Goal: Transaction & Acquisition: Download file/media

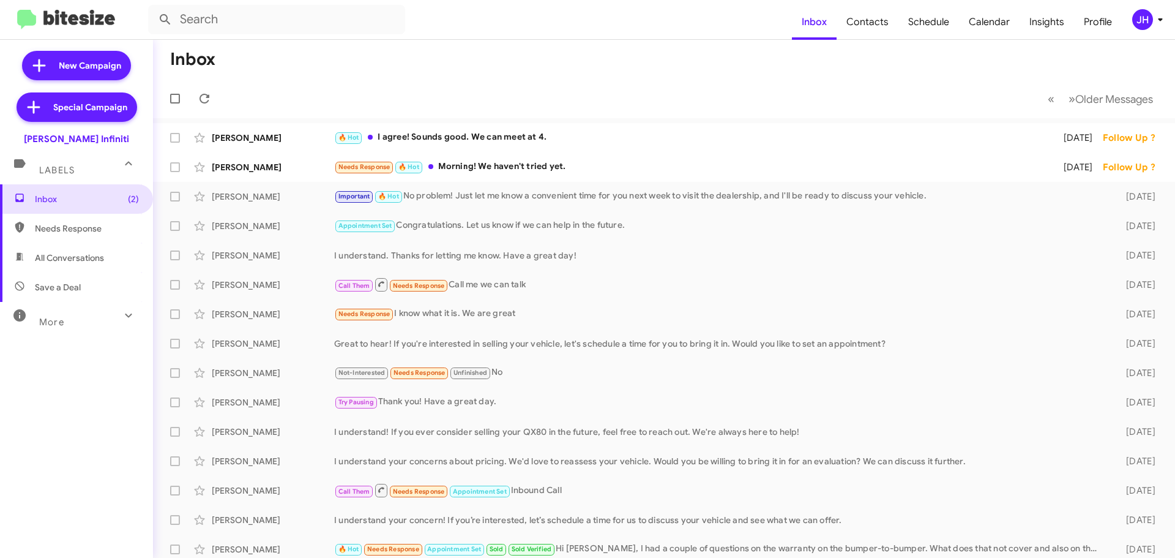
click at [1132, 18] on div "JH" at bounding box center [1142, 19] width 21 height 21
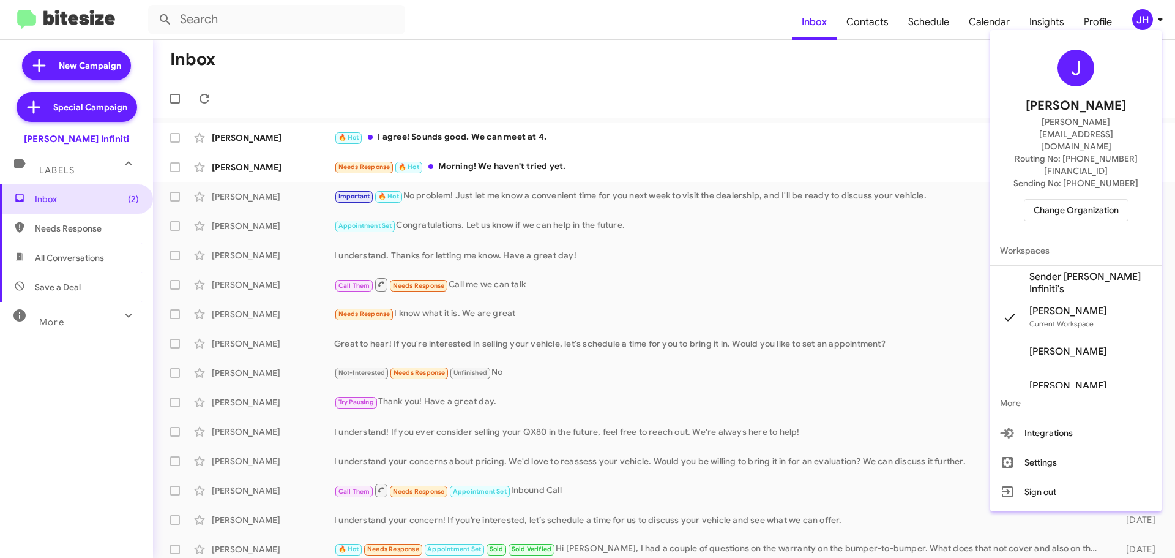
click at [1073, 200] on span "Change Organization" at bounding box center [1076, 210] width 85 height 21
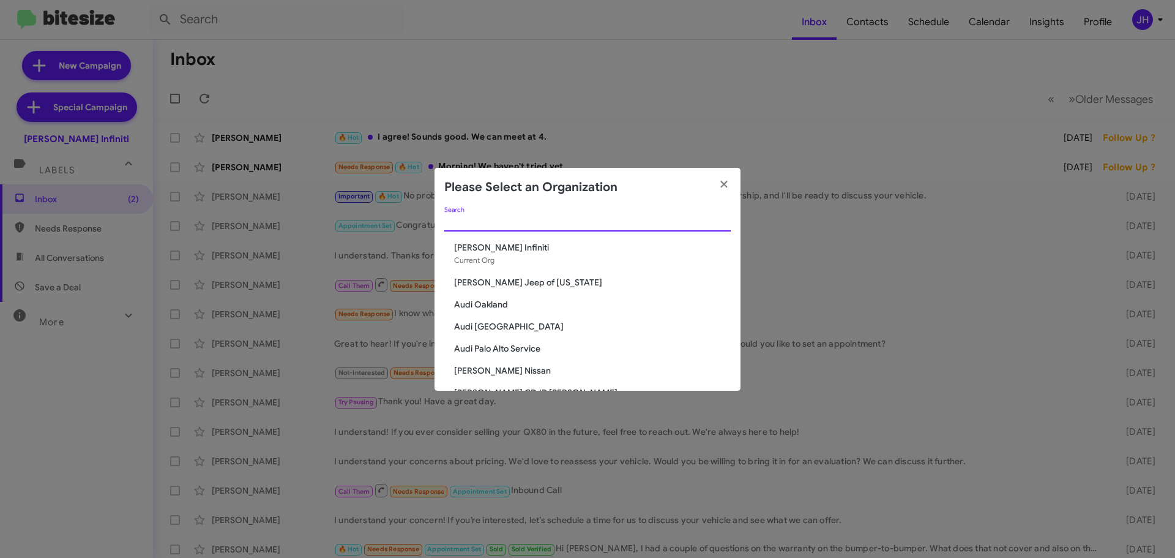
click at [494, 222] on input "Search" at bounding box center [587, 222] width 286 height 10
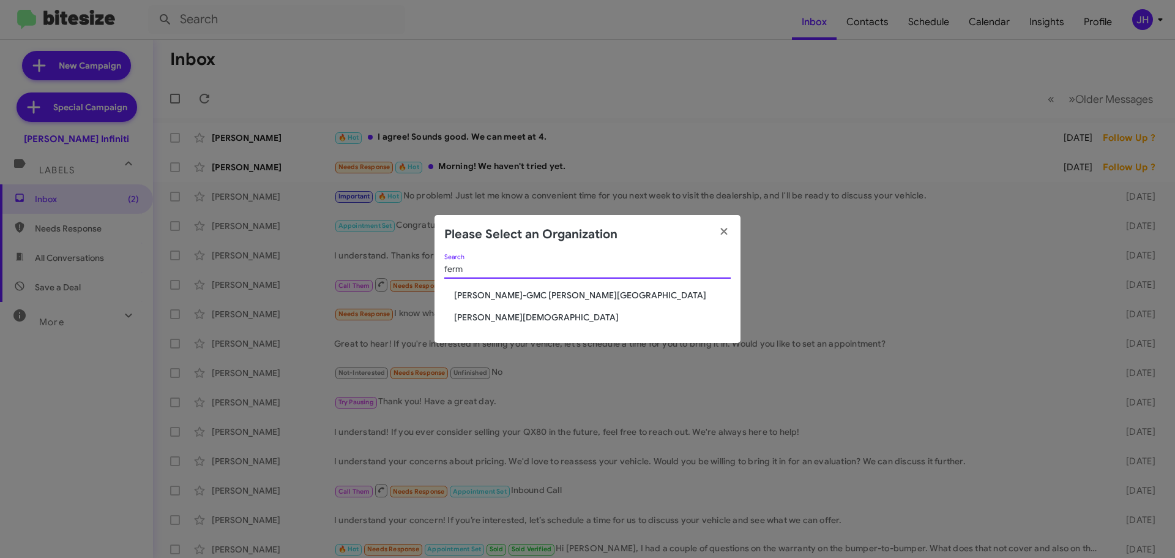
type input "ferm"
click at [485, 314] on span "[PERSON_NAME][DEMOGRAPHIC_DATA]" at bounding box center [592, 317] width 277 height 12
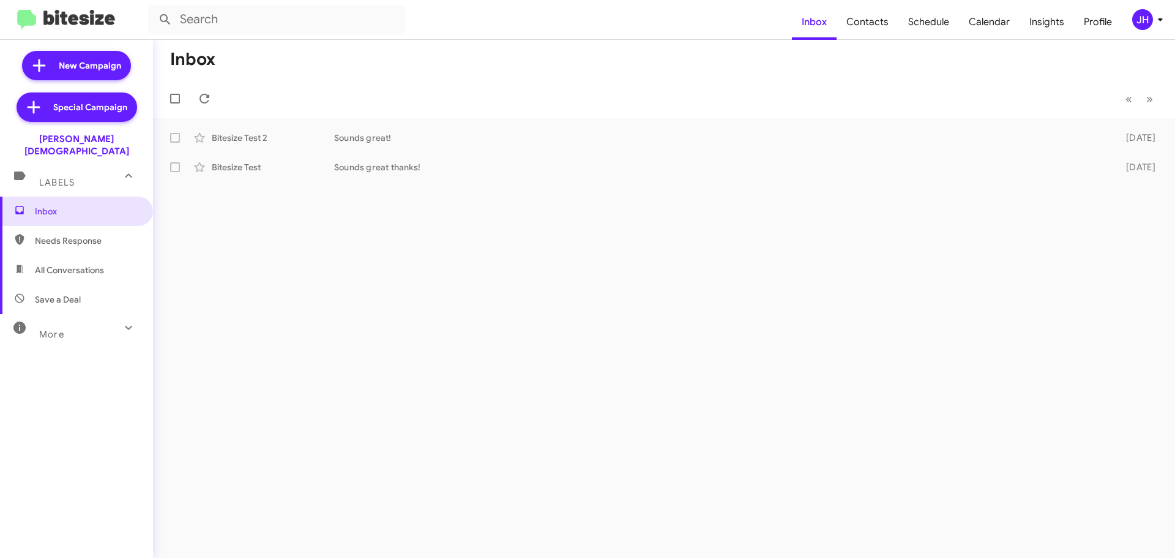
click at [1156, 17] on icon at bounding box center [1160, 19] width 15 height 15
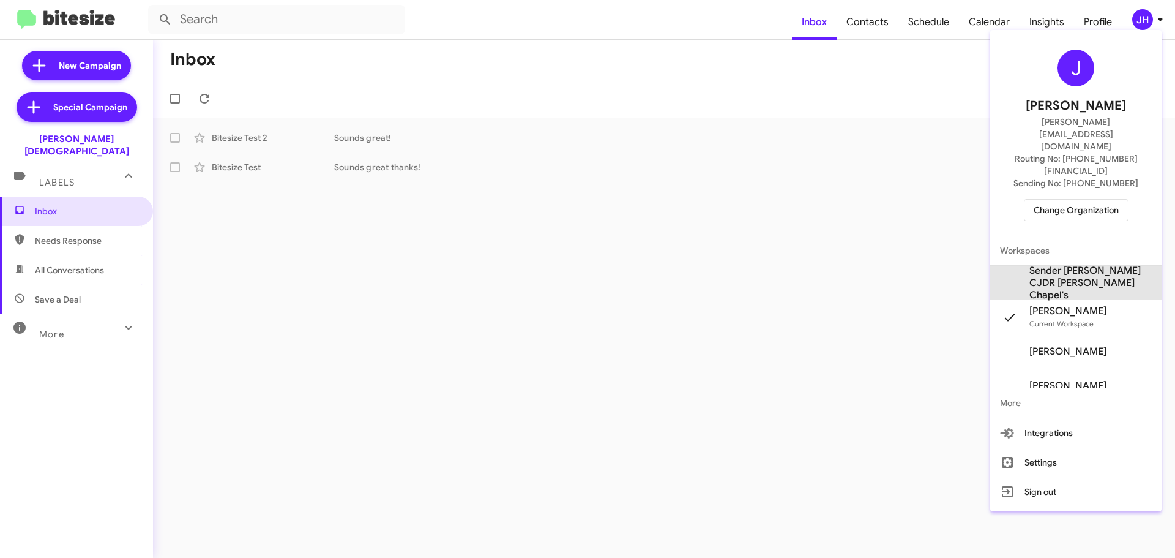
click at [1090, 264] on span "Sender [PERSON_NAME] CJDR [PERSON_NAME] Chapel's" at bounding box center [1091, 282] width 122 height 37
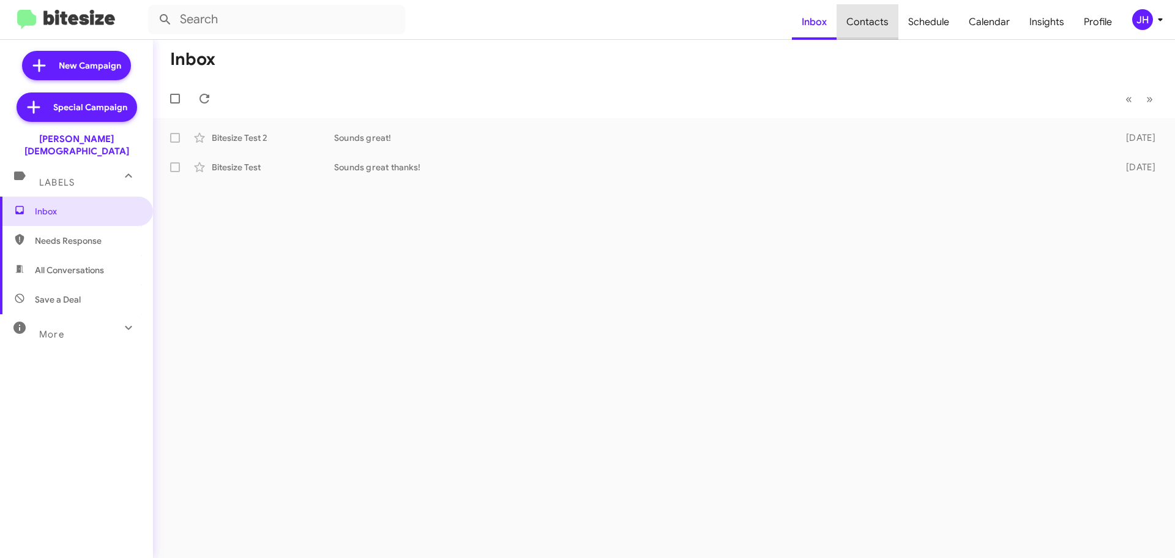
click at [877, 13] on span "Contacts" at bounding box center [868, 22] width 62 height 36
type input "in:groups"
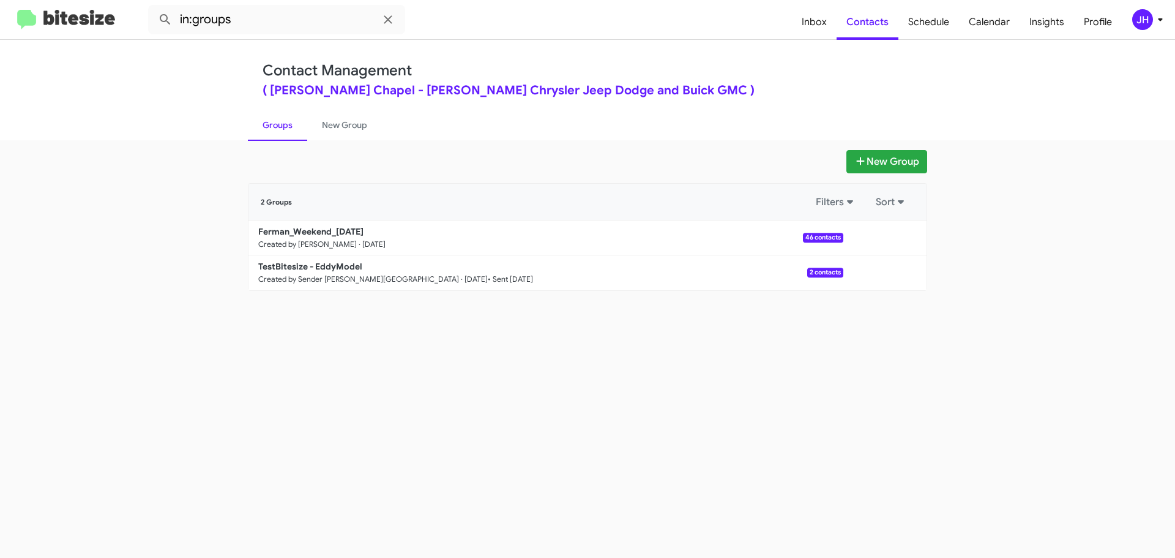
click at [1144, 26] on div "JH" at bounding box center [1142, 19] width 21 height 21
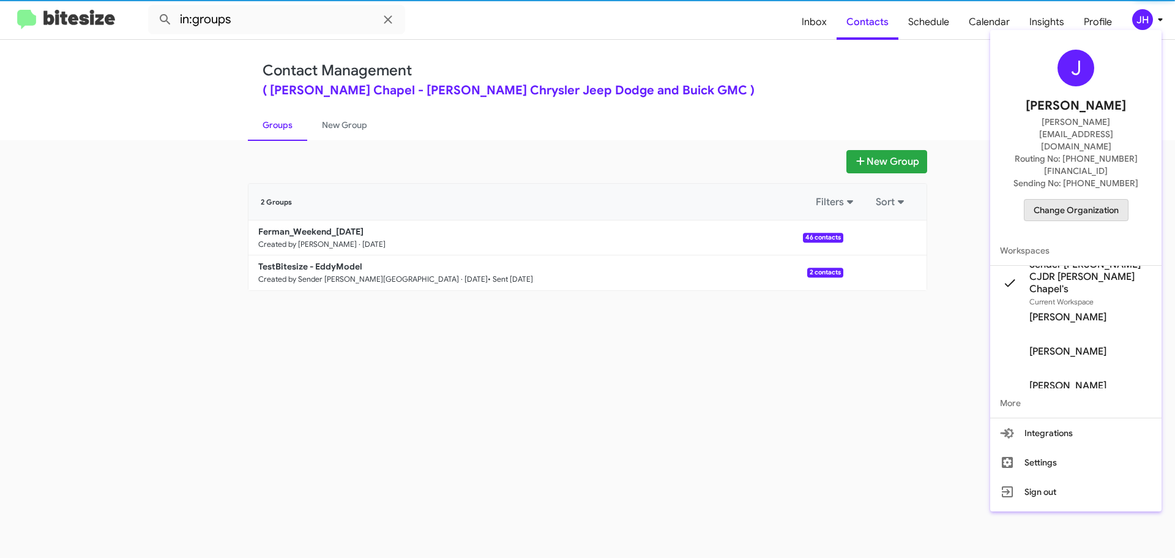
click at [1078, 200] on span "Change Organization" at bounding box center [1076, 210] width 85 height 21
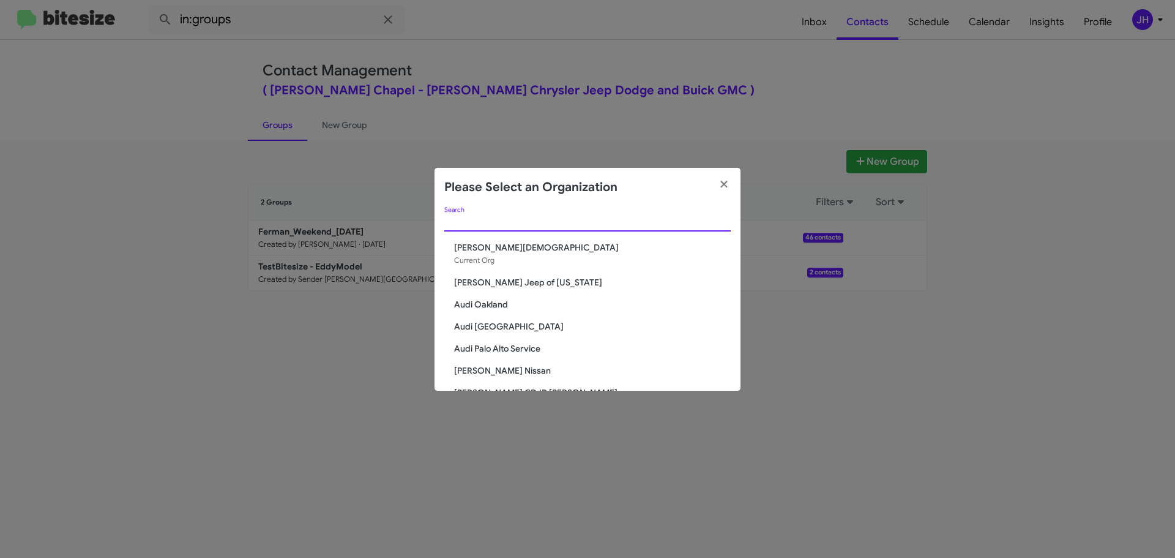
click at [501, 222] on input "Search" at bounding box center [587, 222] width 286 height 10
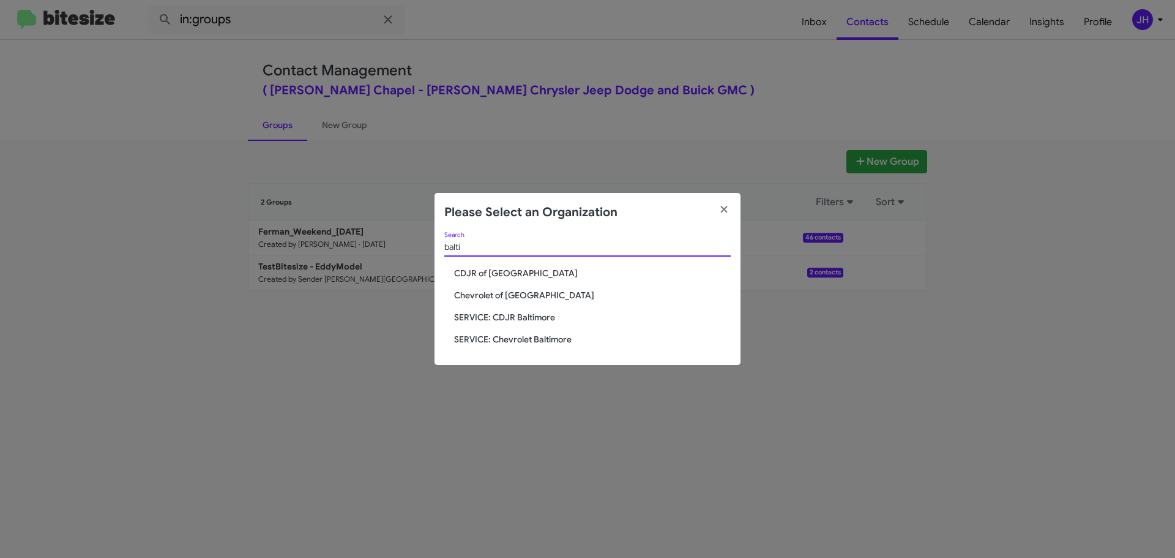
type input "balti"
click at [505, 274] on span "CDJR of Baltimore" at bounding box center [592, 273] width 277 height 12
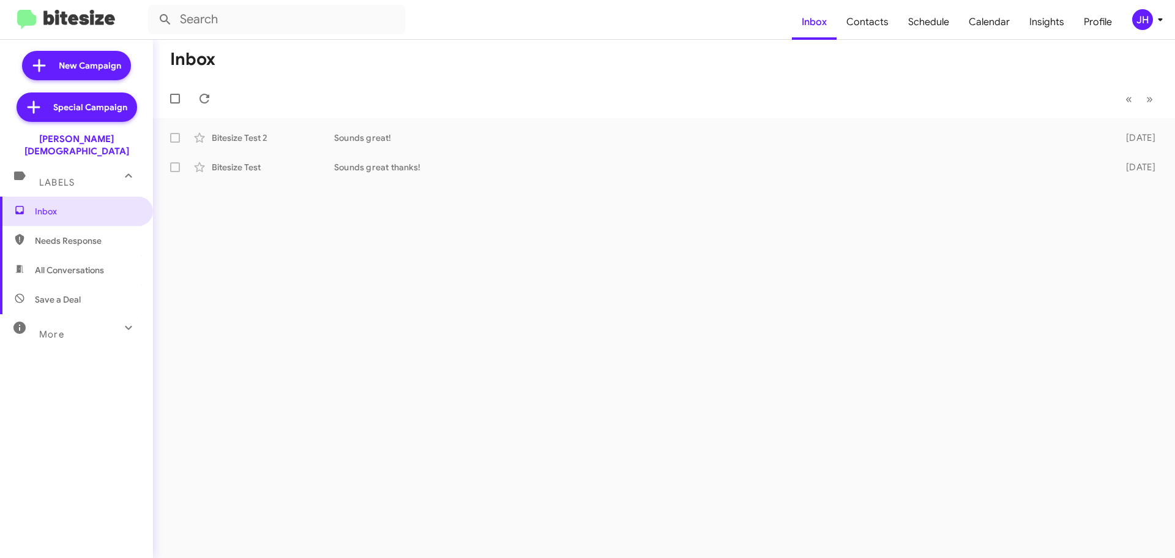
click at [1134, 21] on div "JH" at bounding box center [1142, 19] width 21 height 21
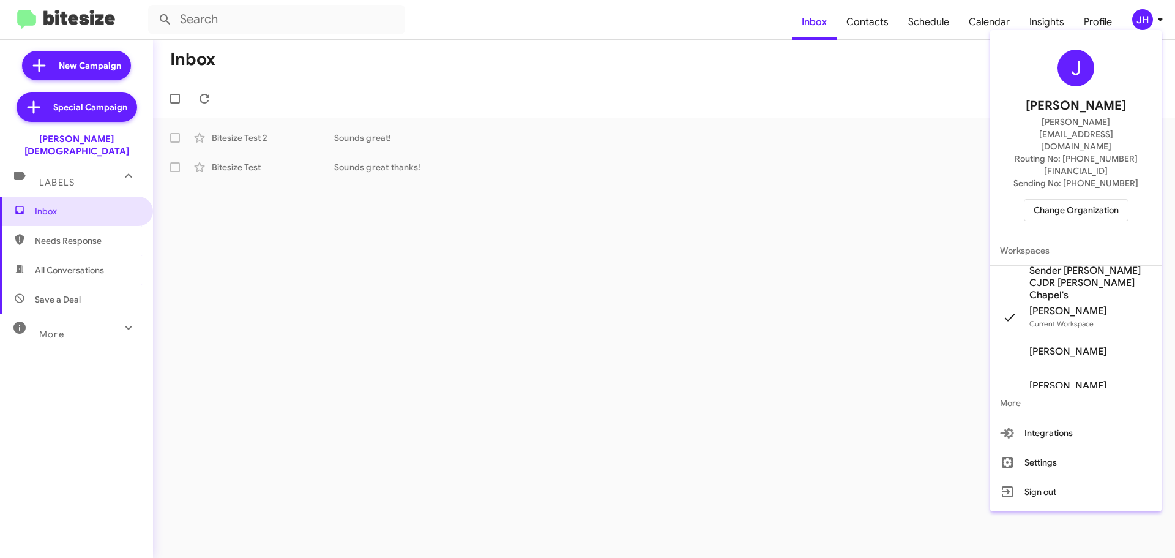
click at [1088, 200] on span "Change Organization" at bounding box center [1076, 210] width 85 height 21
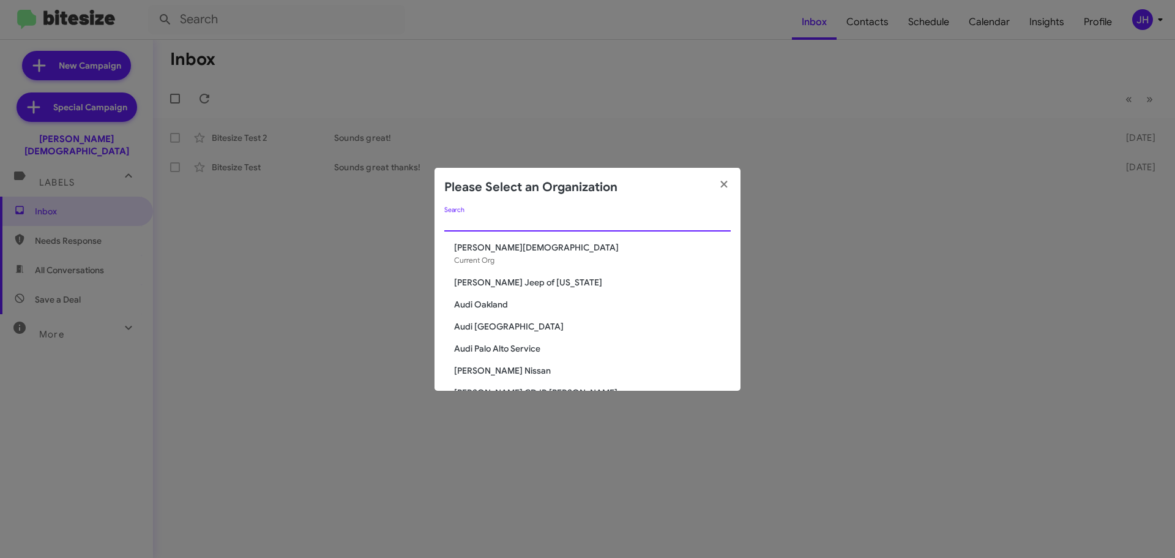
click at [478, 225] on input "Search" at bounding box center [587, 222] width 286 height 10
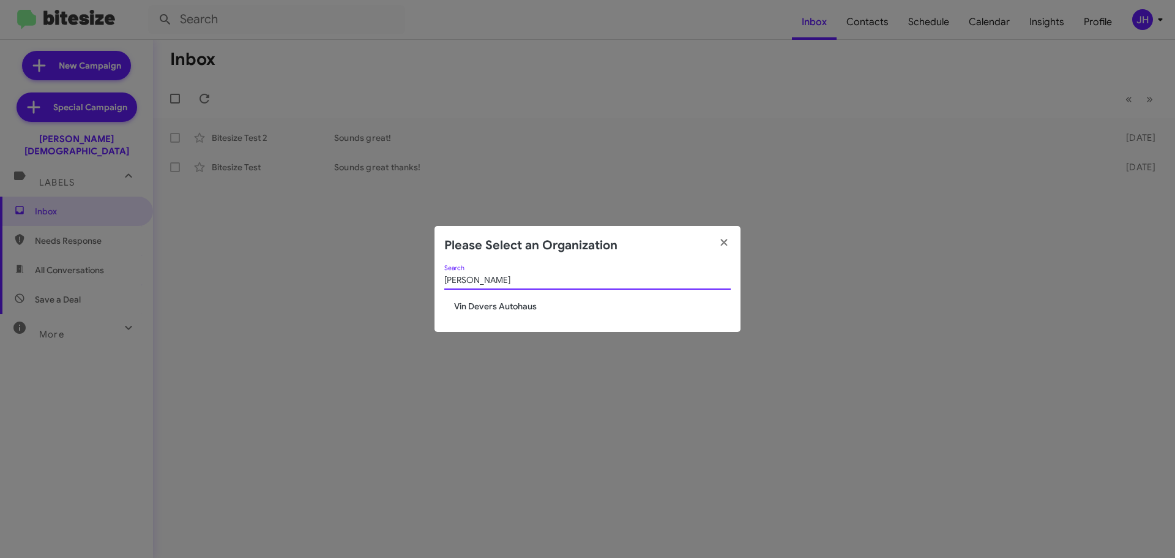
type input "vin dever"
click at [496, 305] on span "Vin Devers Autohaus" at bounding box center [592, 306] width 277 height 12
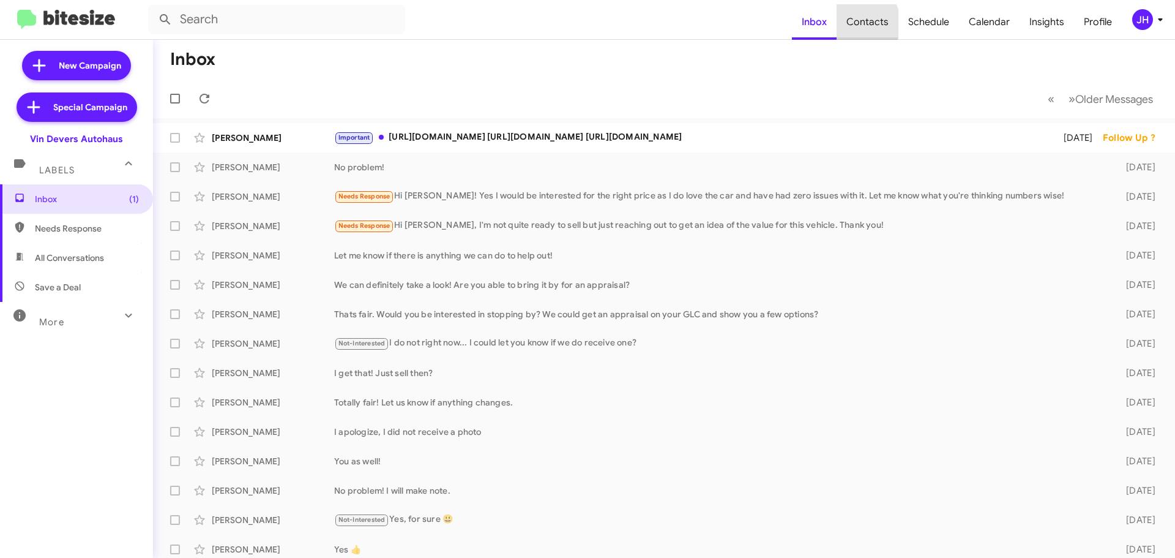
click at [863, 23] on span "Contacts" at bounding box center [868, 22] width 62 height 36
type input "in:groups"
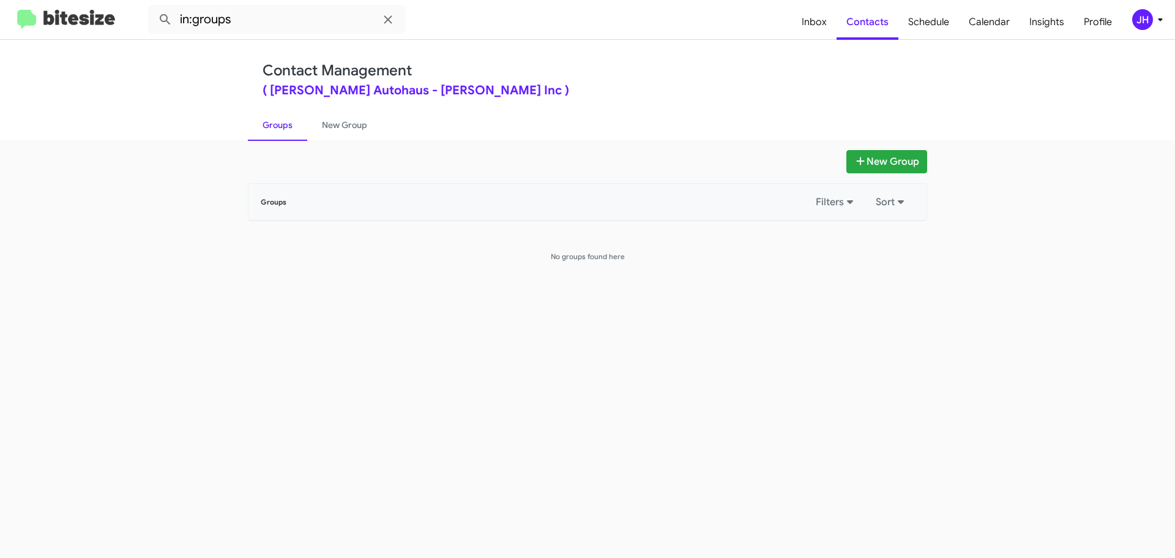
click at [1129, 23] on button "JH" at bounding box center [1142, 19] width 40 height 21
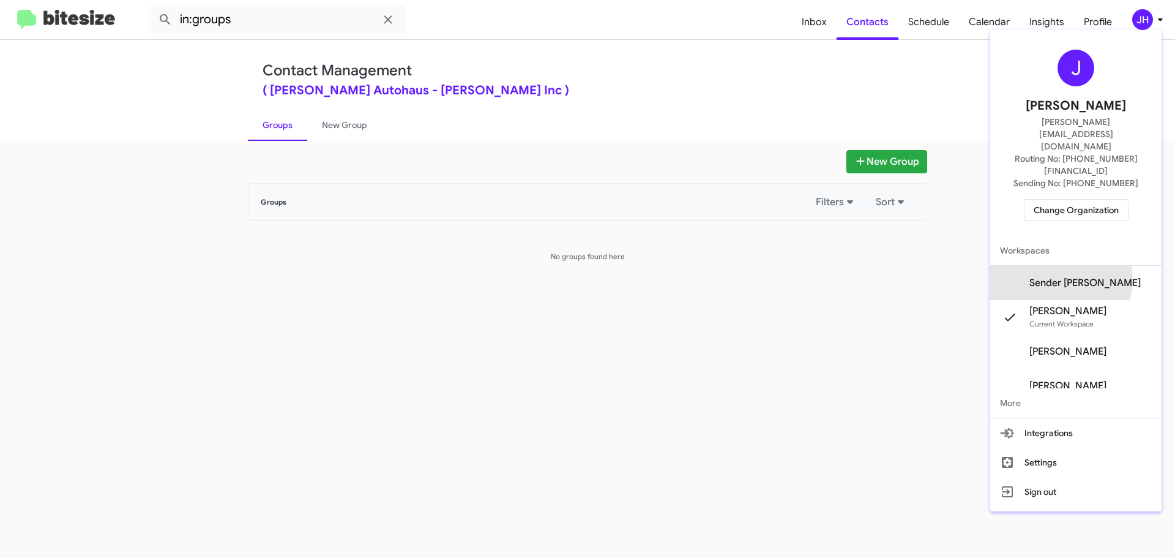
click at [1083, 277] on span "Sender [PERSON_NAME]" at bounding box center [1085, 283] width 111 height 12
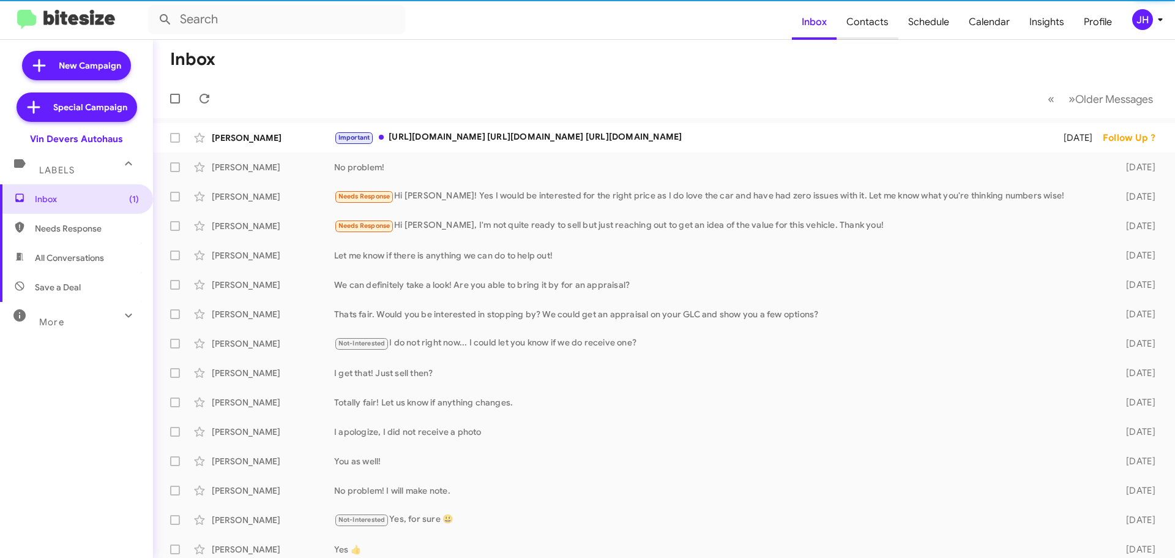
click at [872, 29] on span "Contacts" at bounding box center [868, 22] width 62 height 36
type input "in:groups"
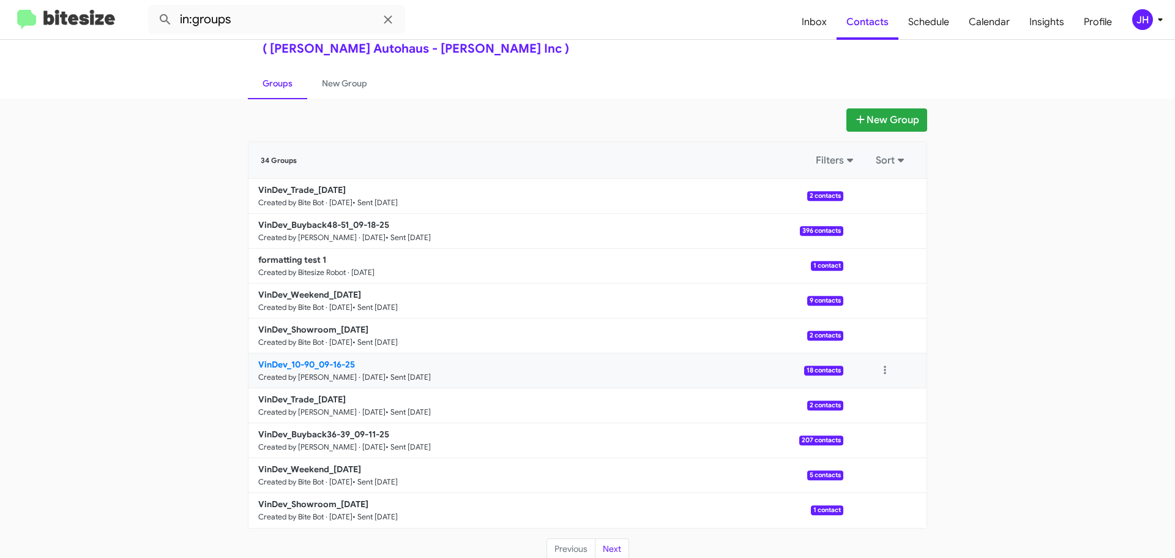
scroll to position [43, 0]
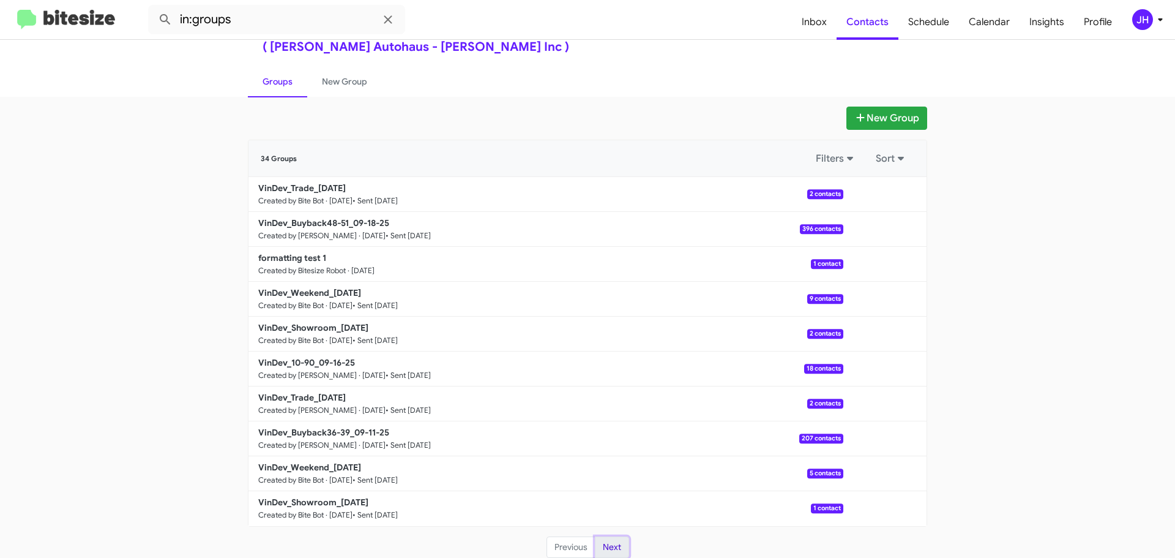
click at [604, 547] on button "Next" at bounding box center [612, 547] width 34 height 22
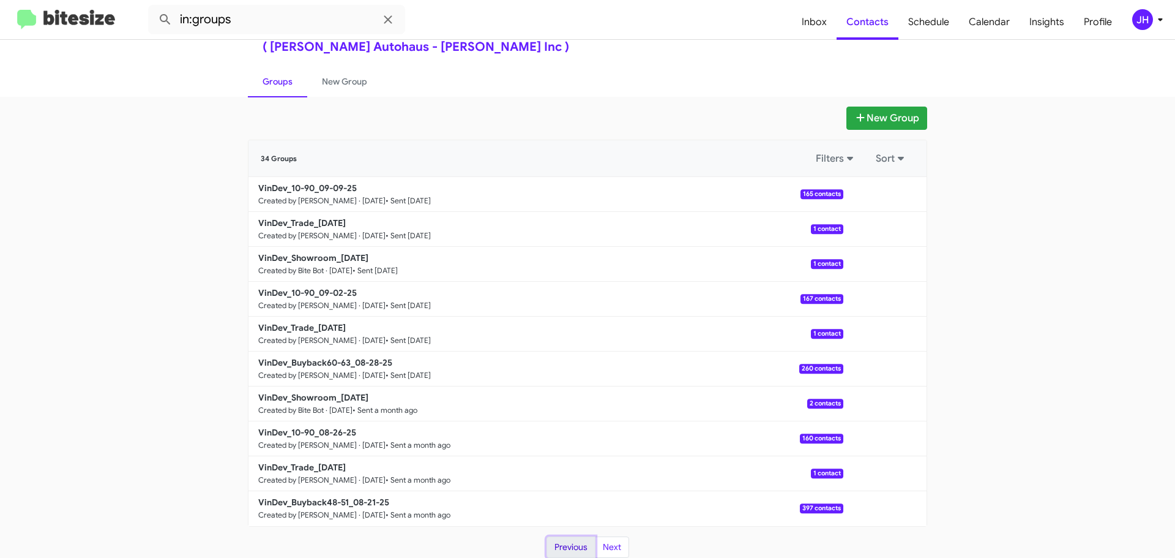
click at [576, 546] on button "Previous" at bounding box center [571, 547] width 49 height 22
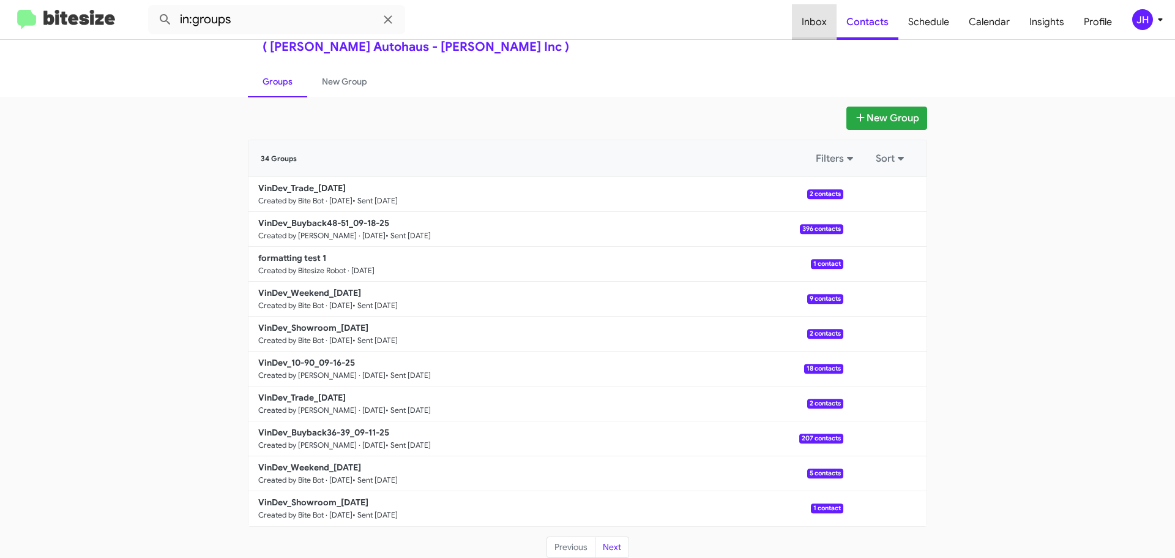
click at [807, 21] on span "Inbox" at bounding box center [814, 22] width 45 height 36
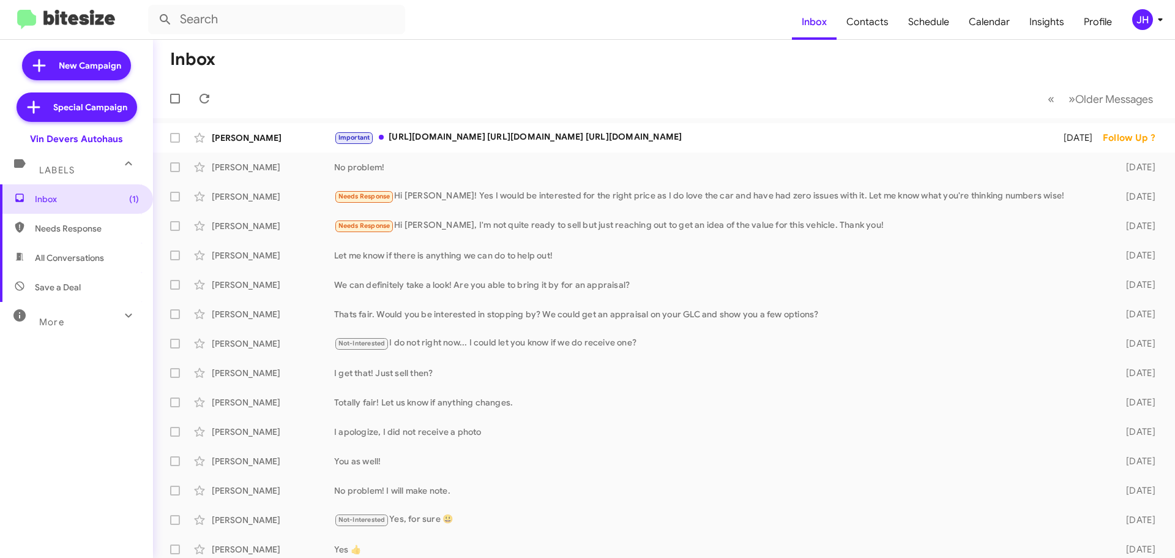
click at [1139, 19] on div "JH" at bounding box center [1142, 19] width 21 height 21
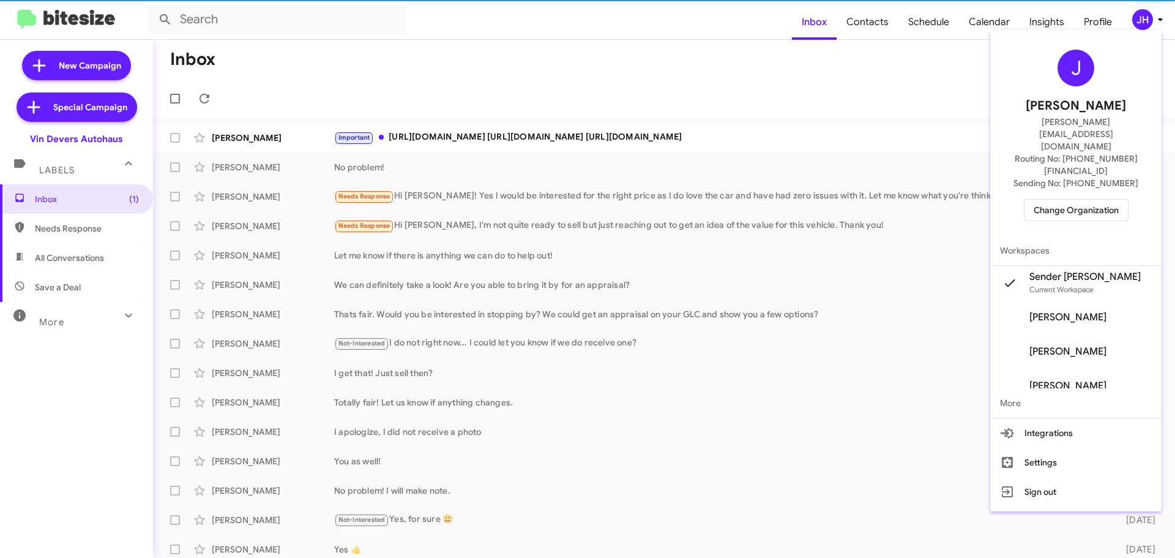
click at [1078, 200] on span "Change Organization" at bounding box center [1076, 210] width 85 height 21
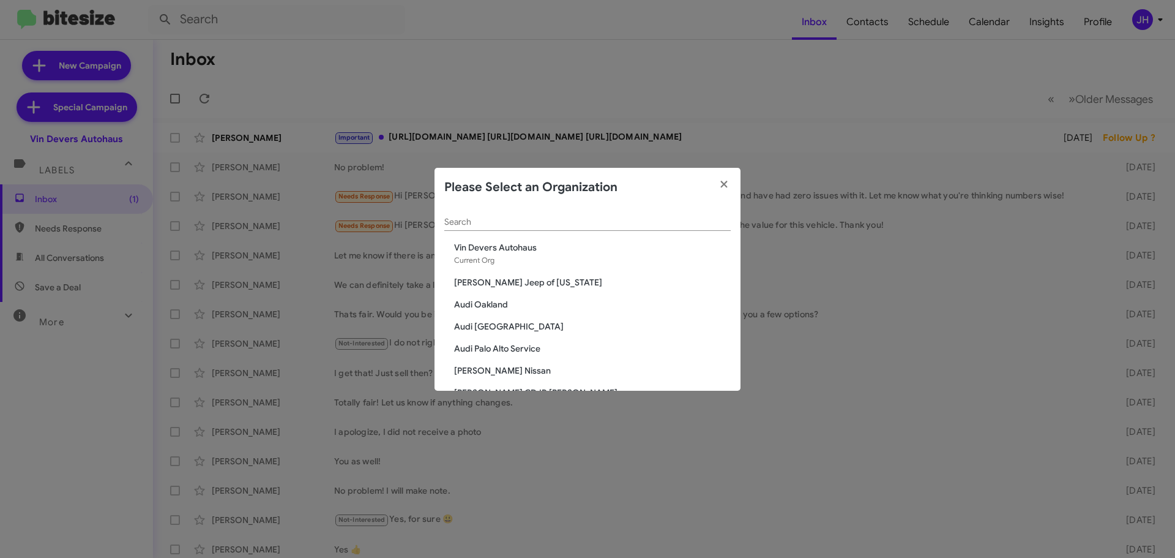
click at [500, 351] on span "Audi Palo Alto Service" at bounding box center [592, 348] width 277 height 12
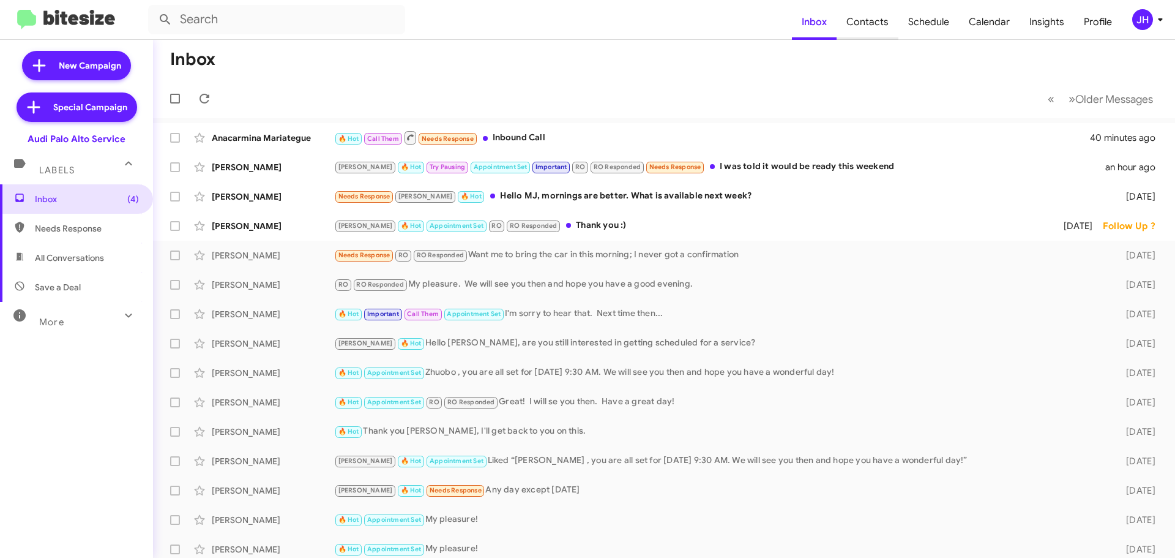
click at [885, 24] on span "Contacts" at bounding box center [868, 22] width 62 height 36
type input "in:groups"
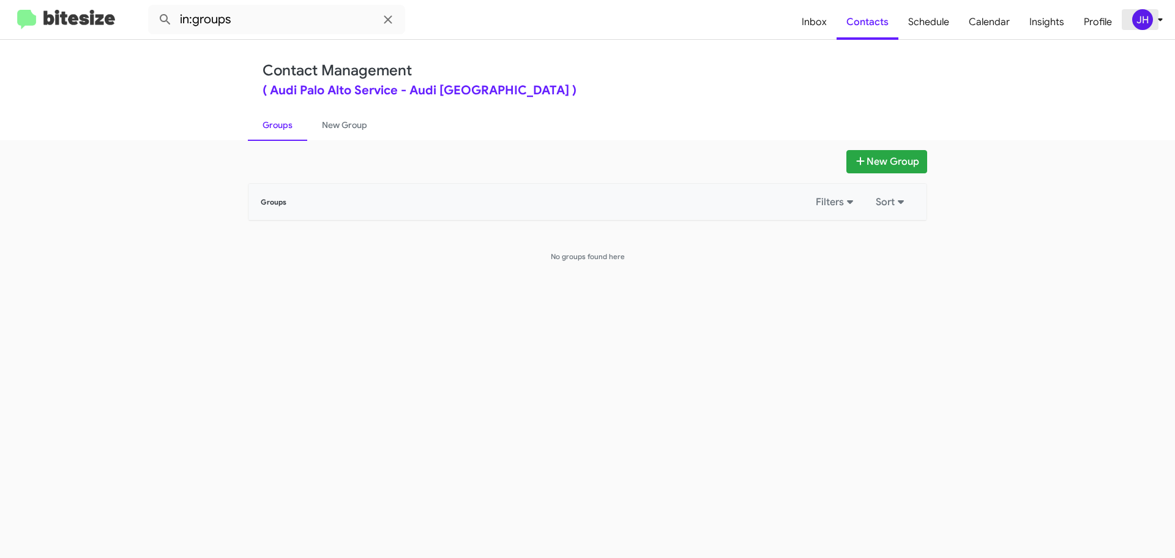
click at [1159, 19] on icon at bounding box center [1160, 19] width 4 height 3
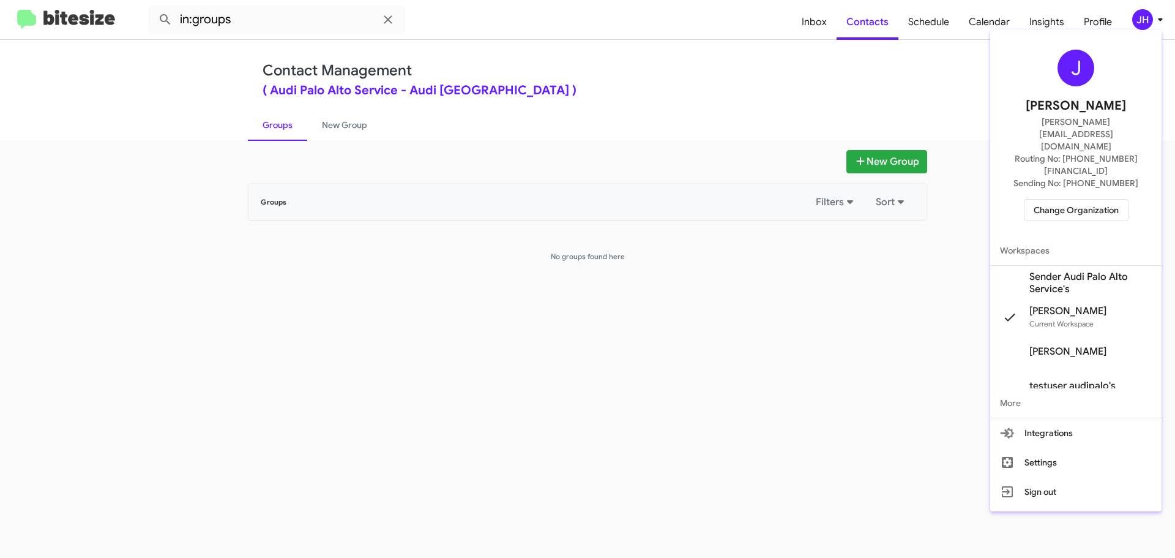
click at [1072, 271] on span "Sender Audi Palo Alto Service's" at bounding box center [1091, 283] width 122 height 24
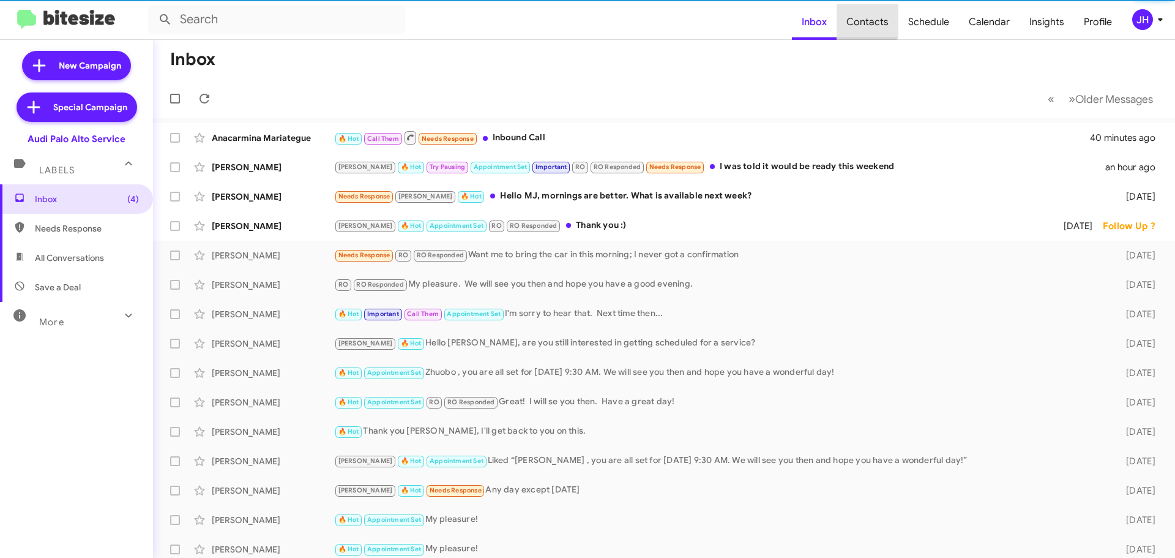
click at [869, 18] on span "Contacts" at bounding box center [868, 22] width 62 height 36
type input "in:groups"
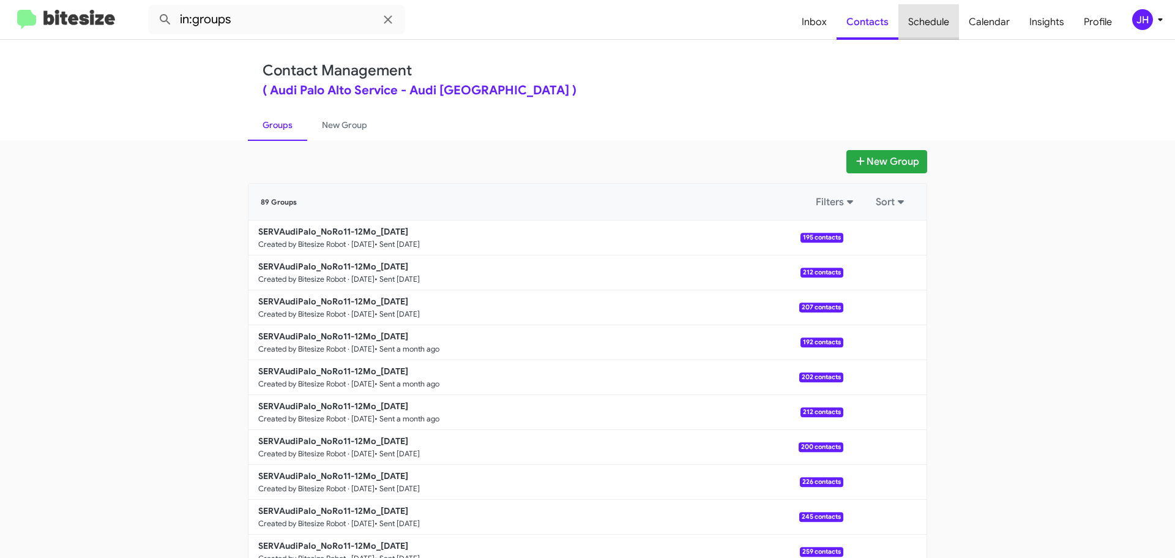
click at [933, 21] on span "Schedule" at bounding box center [929, 22] width 61 height 36
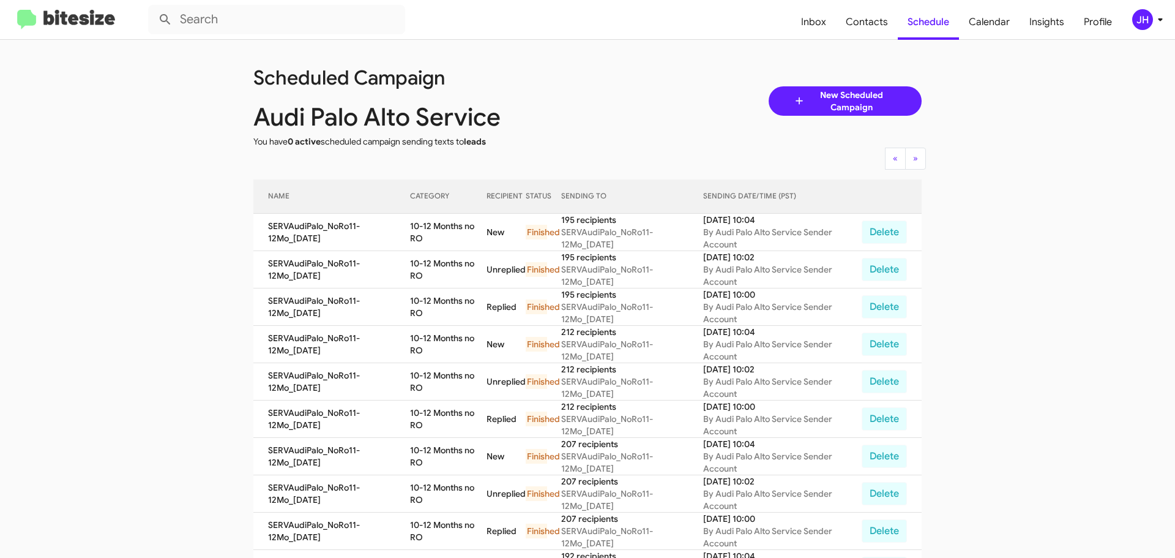
click at [1136, 21] on div "JH" at bounding box center [1142, 19] width 21 height 21
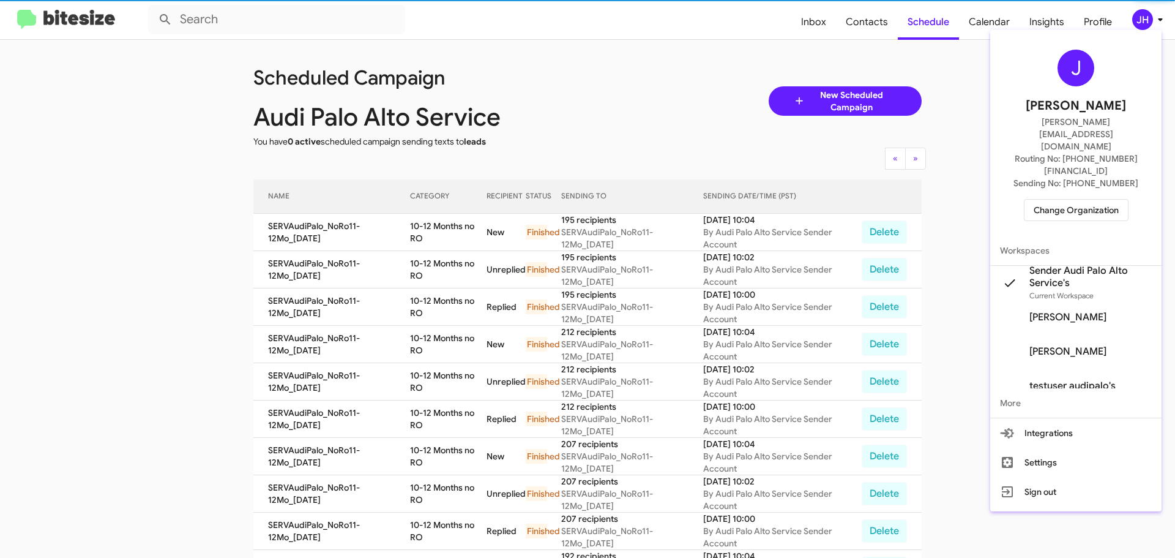
click at [1083, 200] on span "Change Organization" at bounding box center [1076, 210] width 85 height 21
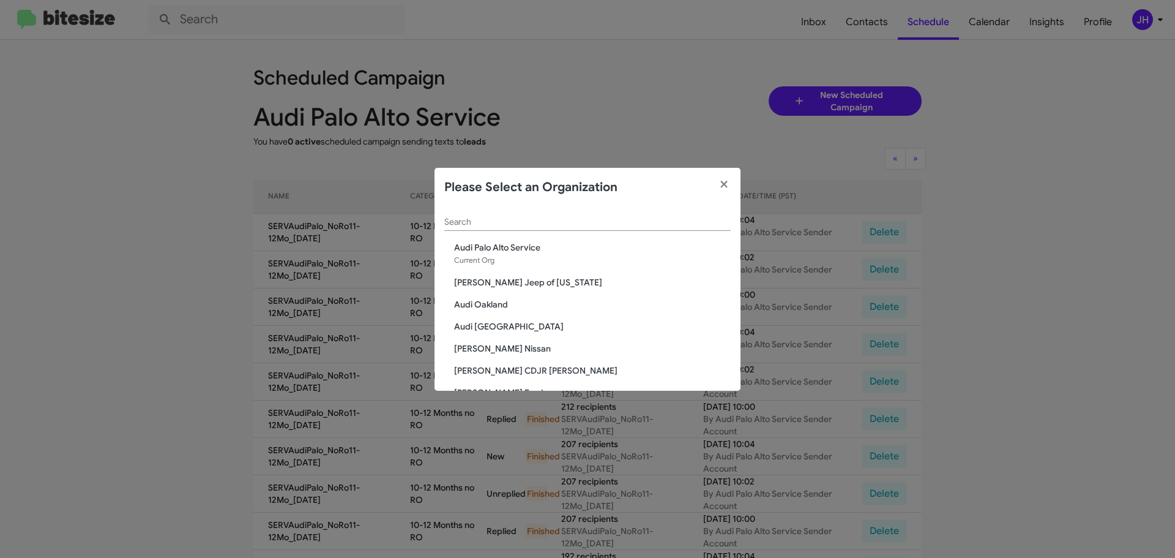
click at [522, 219] on input "Search" at bounding box center [587, 222] width 286 height 10
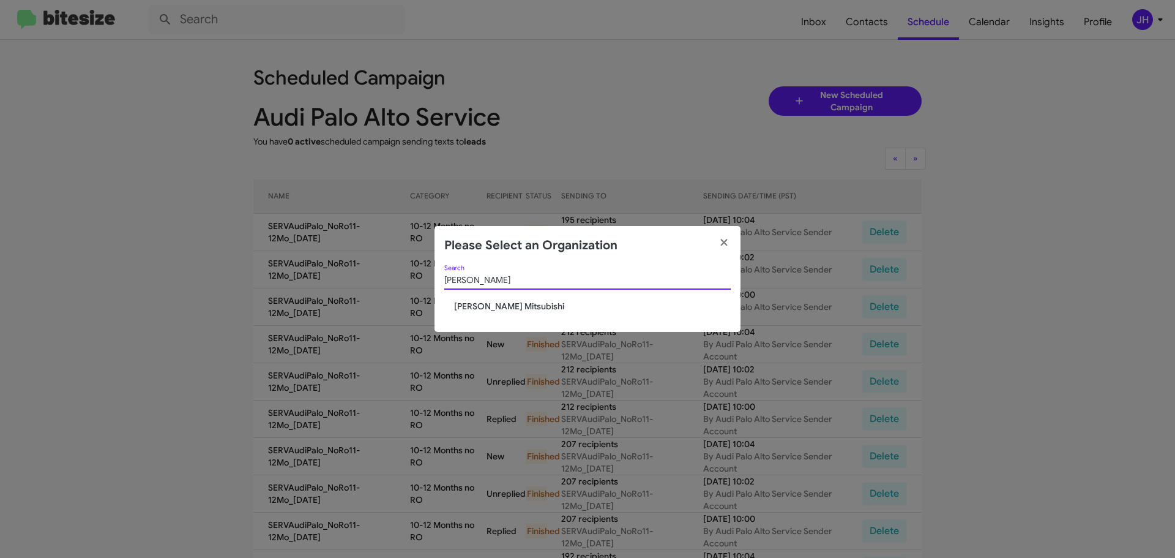
type input "banister mitsu"
click at [499, 305] on span "[PERSON_NAME] Mitsubishi" at bounding box center [592, 306] width 277 height 12
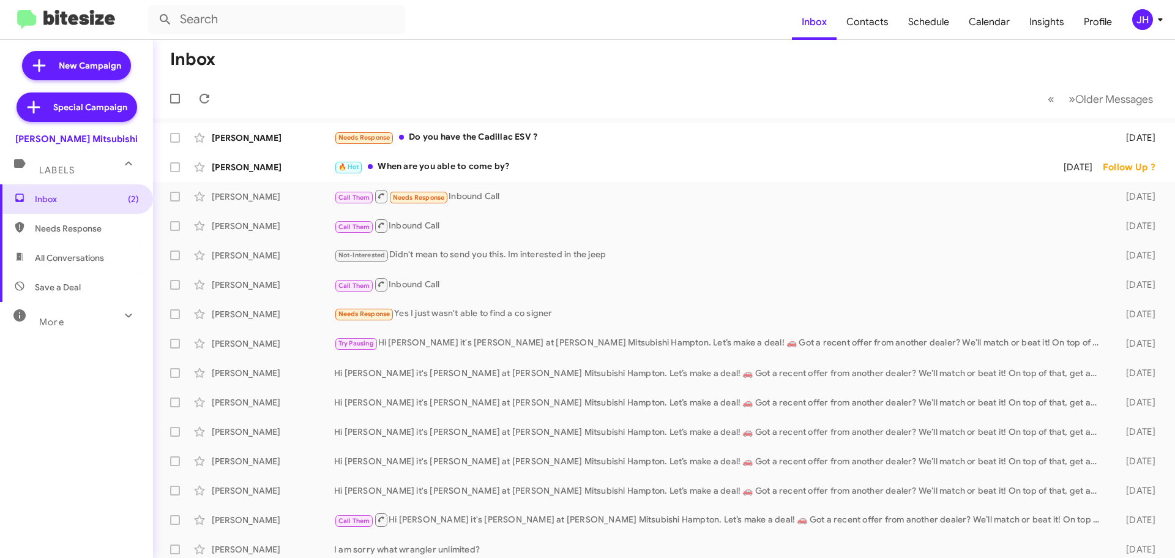
click at [1139, 21] on div "JH" at bounding box center [1142, 19] width 21 height 21
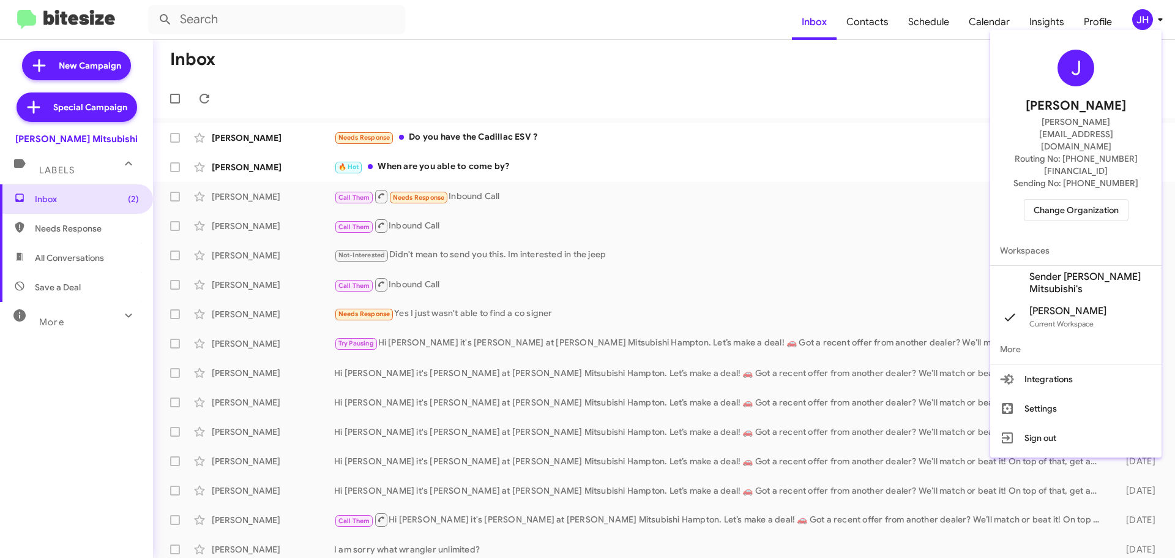
click at [1050, 271] on span "Sender Banister Mitsubishi's" at bounding box center [1091, 283] width 122 height 24
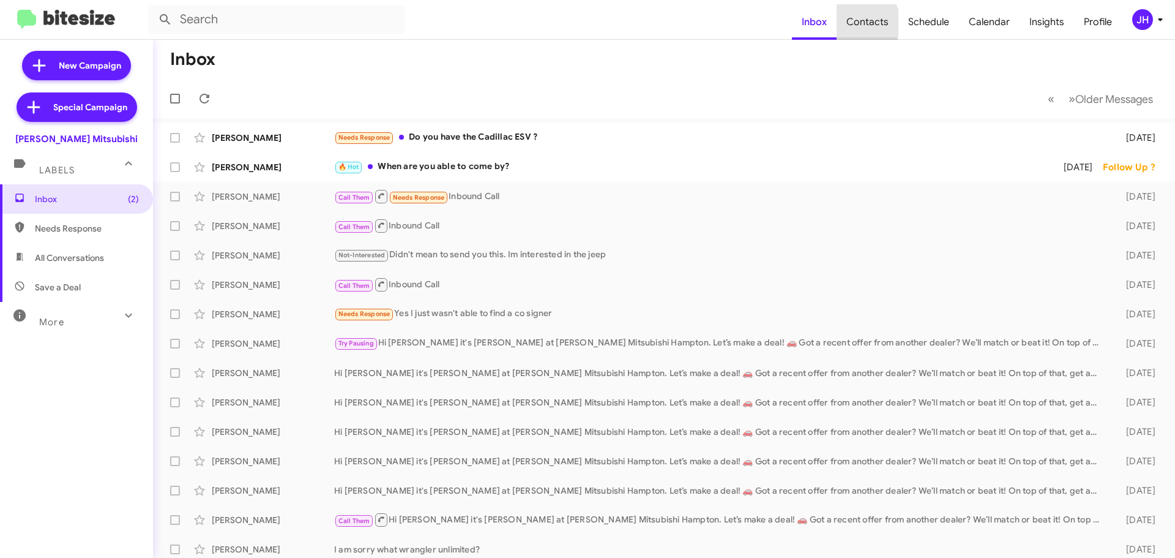
click at [861, 23] on span "Contacts" at bounding box center [868, 22] width 62 height 36
type input "in:groups"
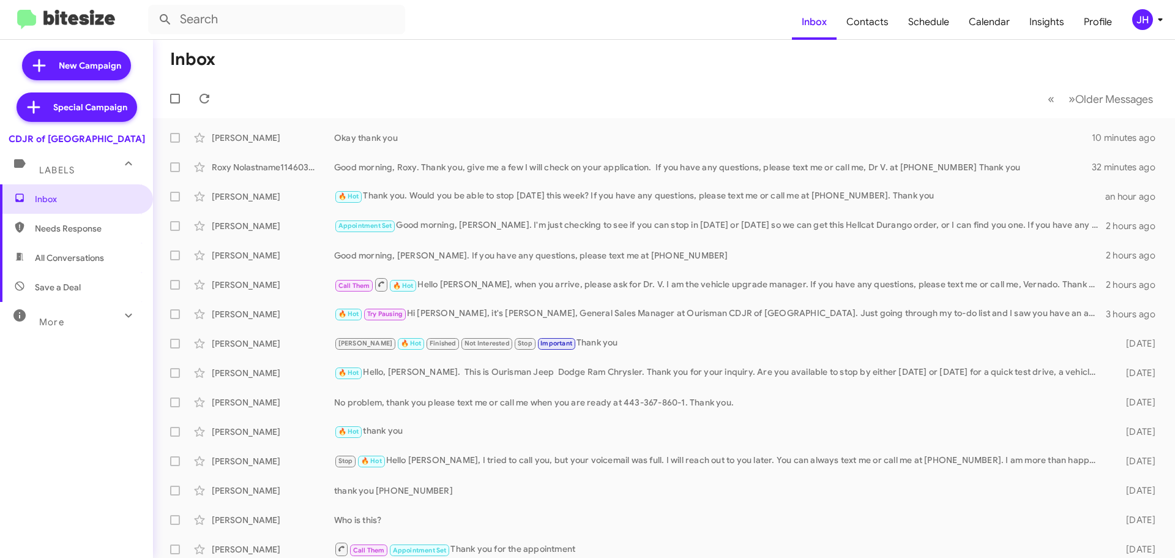
click at [1150, 20] on div "JH" at bounding box center [1142, 19] width 21 height 21
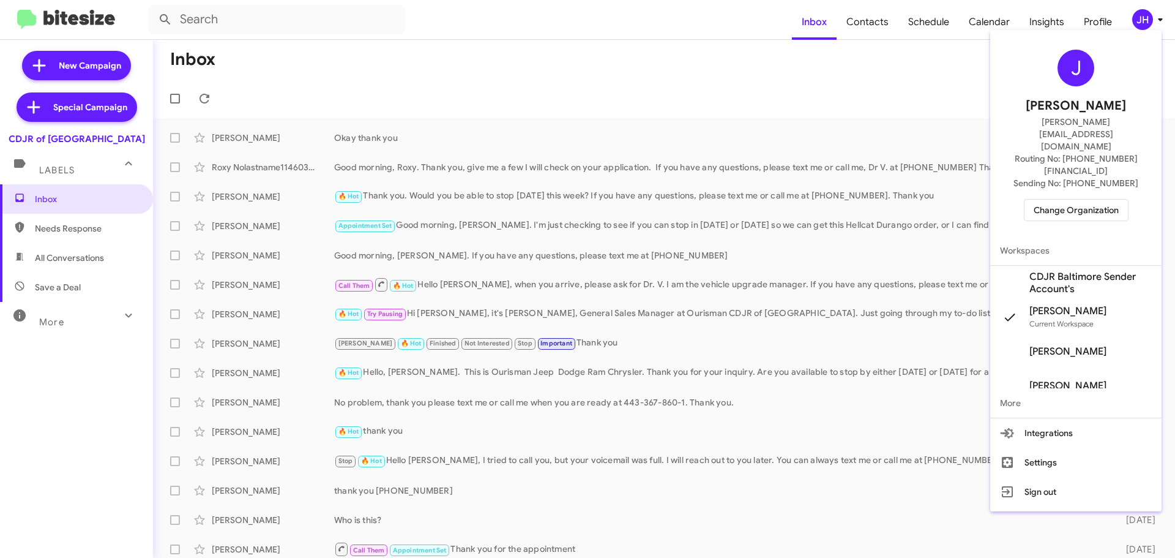
click at [1067, 271] on span "CDJR Baltimore Sender Account's" at bounding box center [1091, 283] width 122 height 24
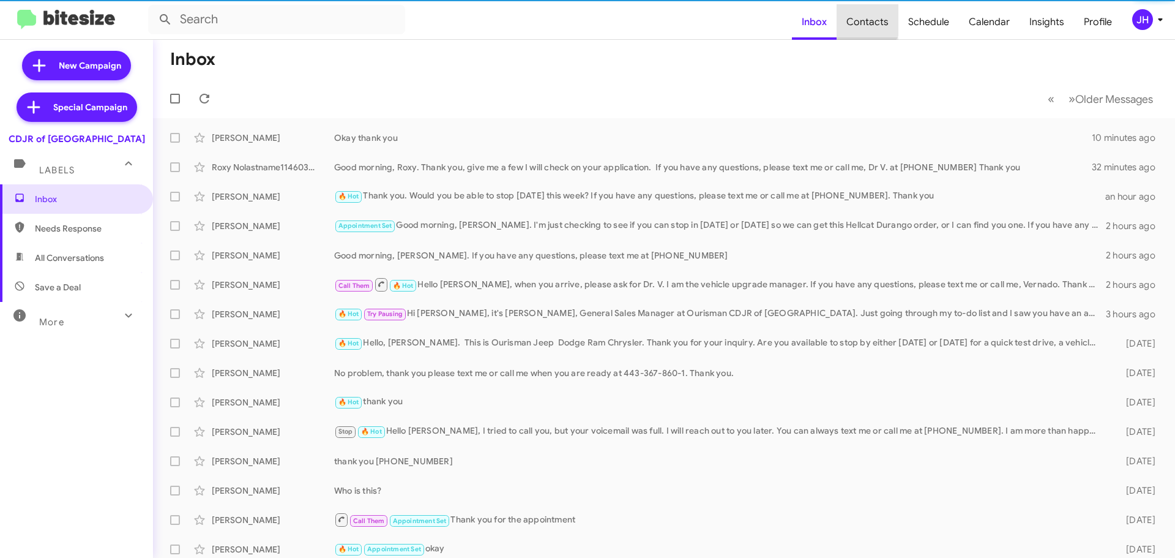
click at [870, 20] on span "Contacts" at bounding box center [868, 22] width 62 height 36
type input "in:groups"
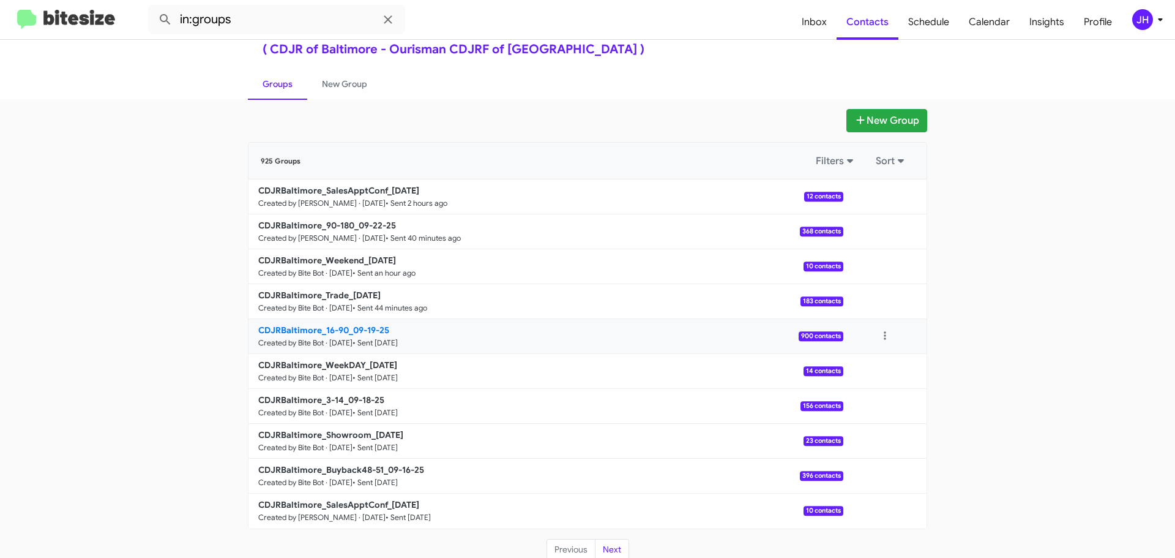
scroll to position [43, 0]
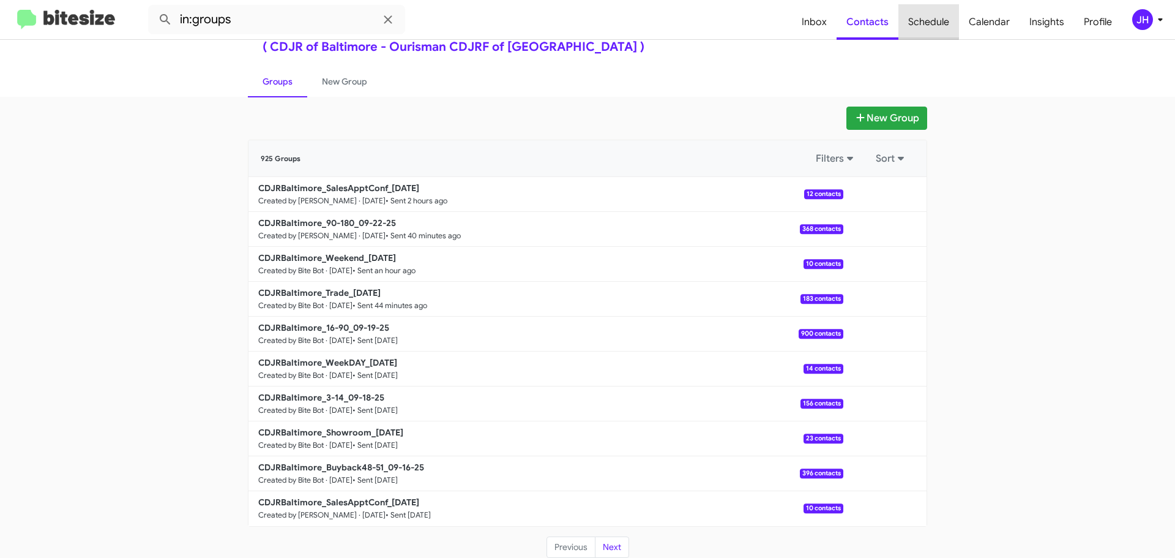
click at [918, 21] on span "Schedule" at bounding box center [929, 22] width 61 height 36
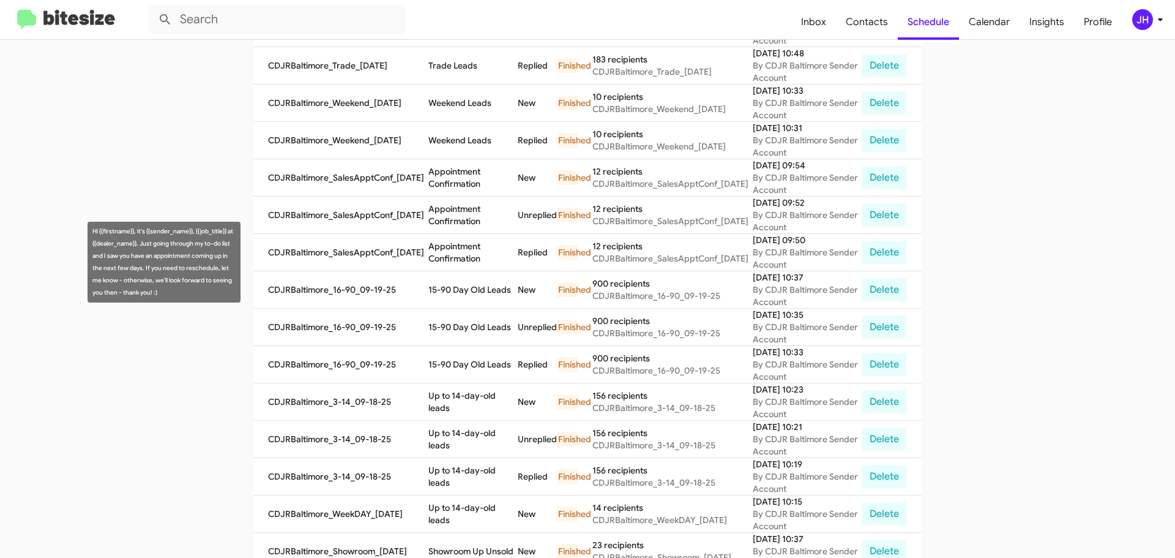
scroll to position [367, 0]
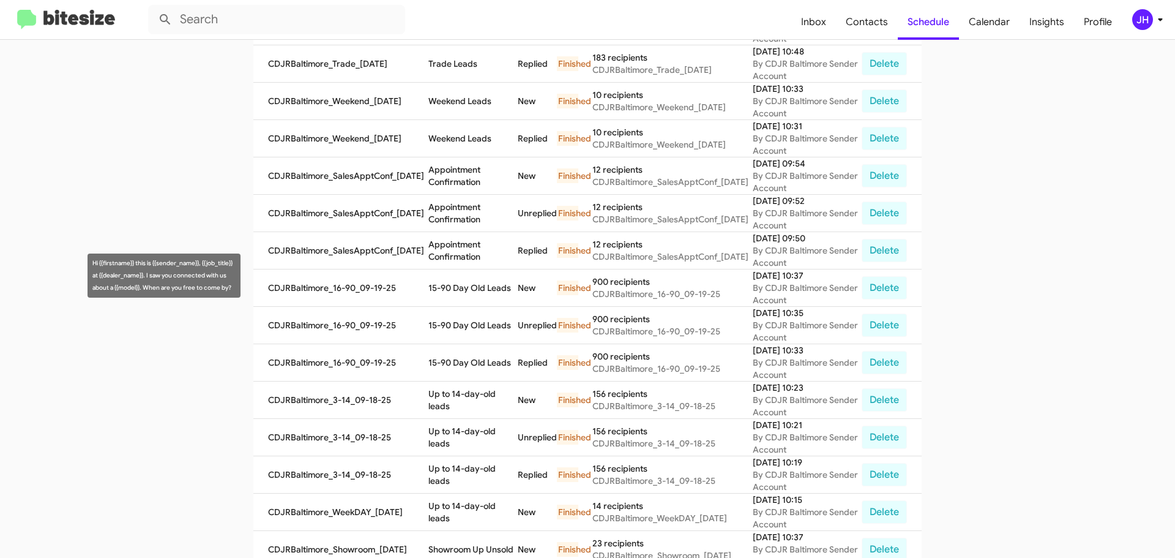
click at [338, 271] on td "CDJRBaltimore_16-90_09-19-25" at bounding box center [340, 287] width 175 height 37
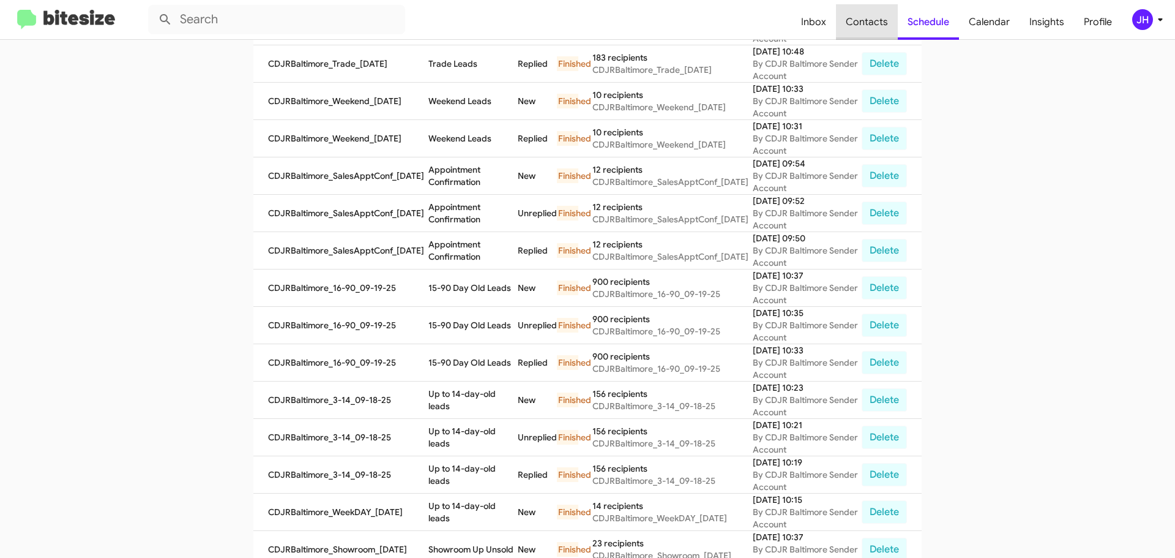
click at [878, 14] on span "Contacts" at bounding box center [867, 22] width 62 height 36
type input "in:groups"
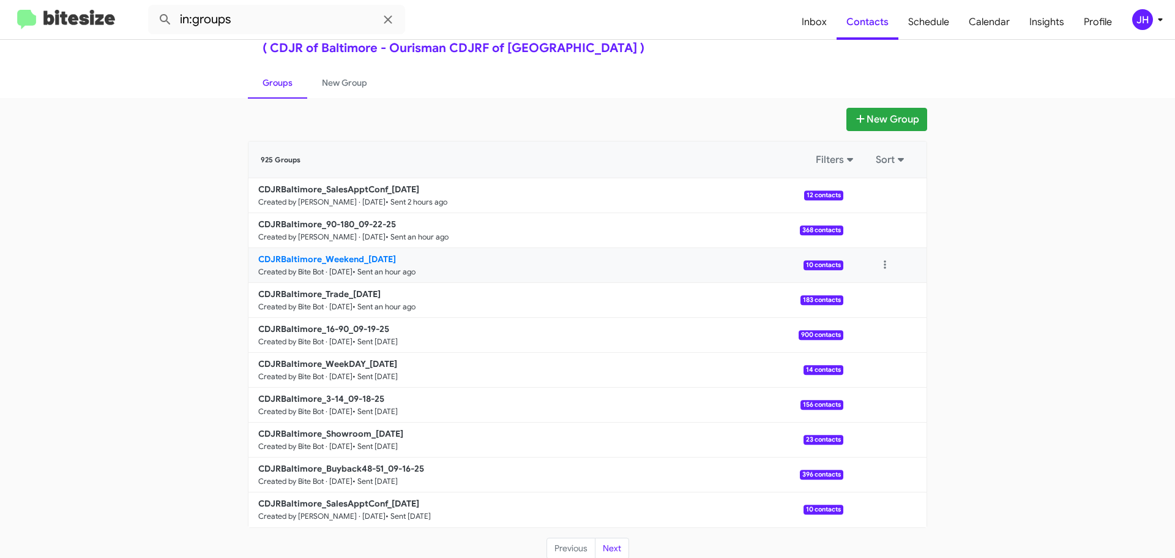
scroll to position [43, 0]
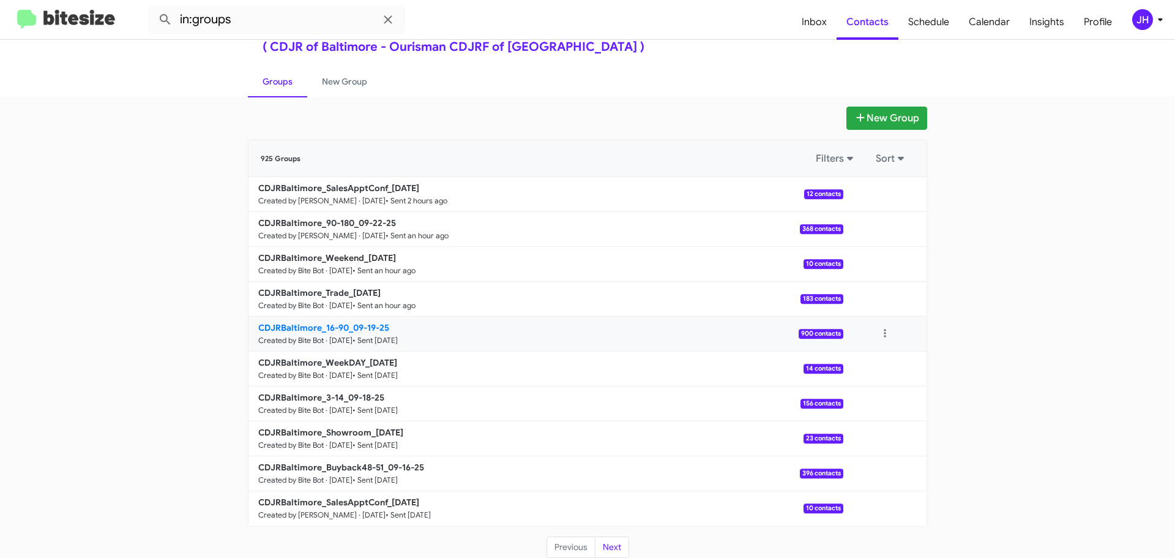
click at [424, 331] on p "CDJRBaltimore_16-90_09-19-25" at bounding box center [545, 327] width 575 height 12
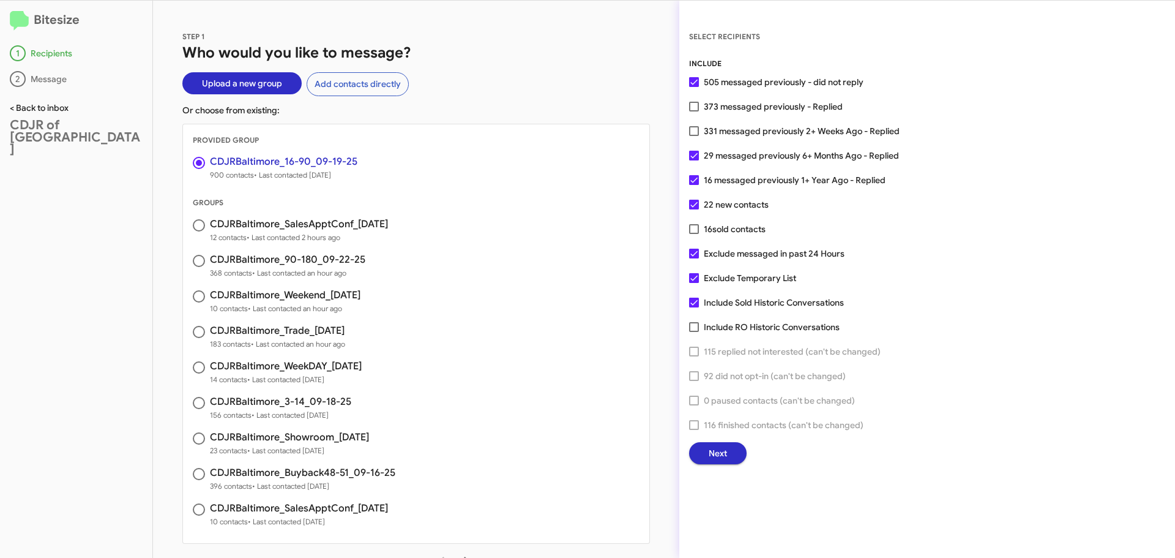
click at [63, 108] on link "< Back to inbox" at bounding box center [39, 107] width 59 height 11
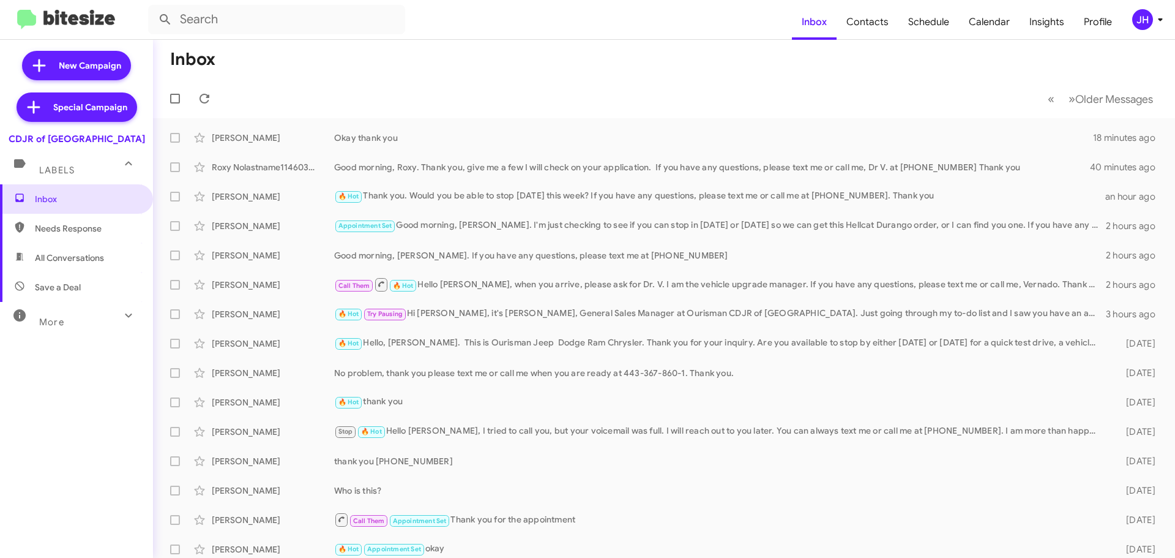
click at [1154, 12] on span "JH" at bounding box center [1150, 19] width 37 height 21
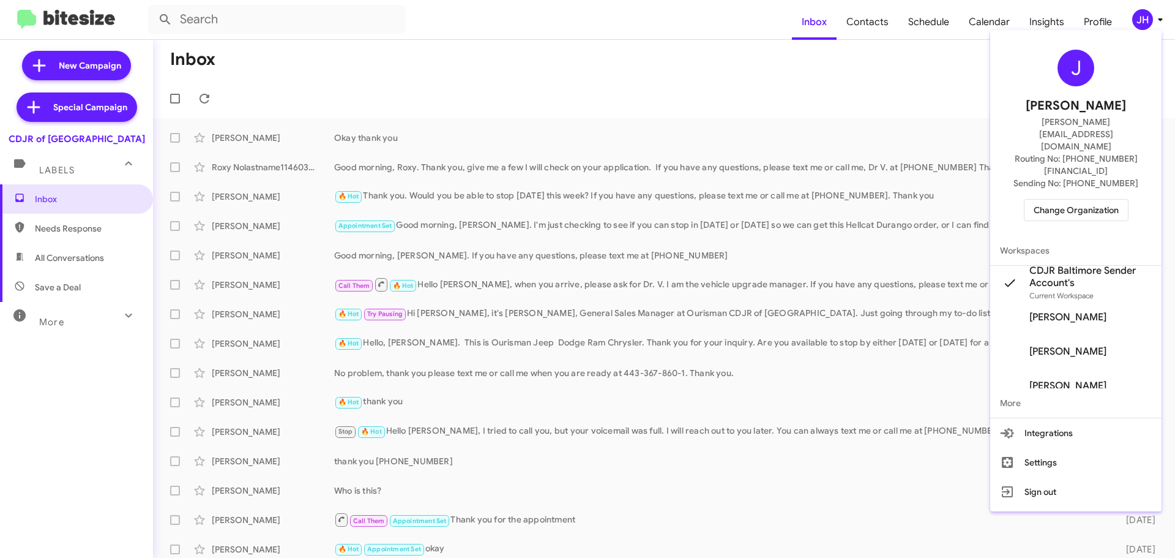
click at [1064, 200] on span "Change Organization" at bounding box center [1076, 210] width 85 height 21
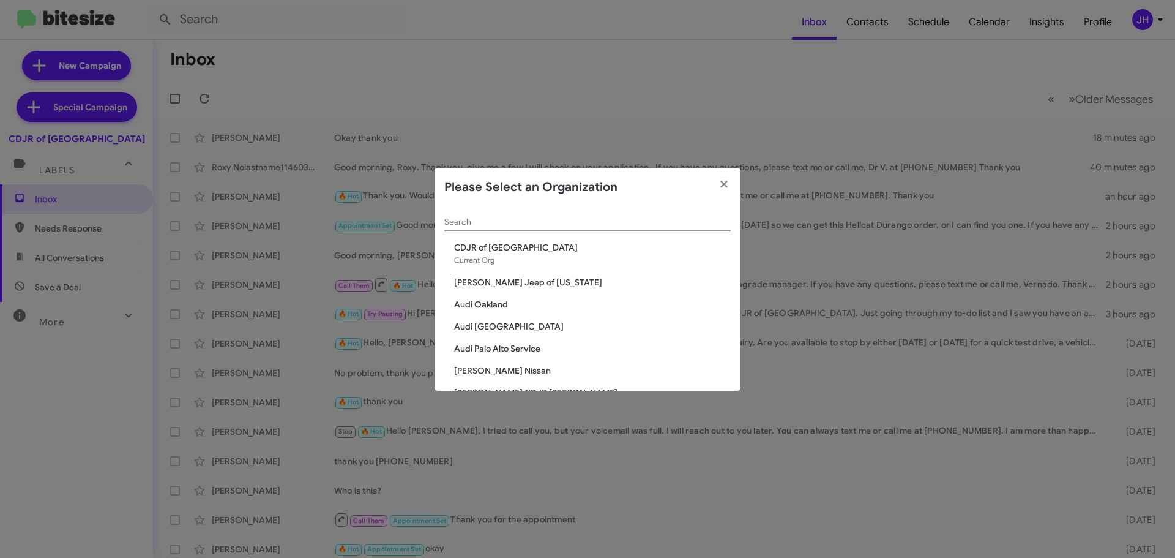
click at [535, 228] on div "Search" at bounding box center [587, 219] width 286 height 24
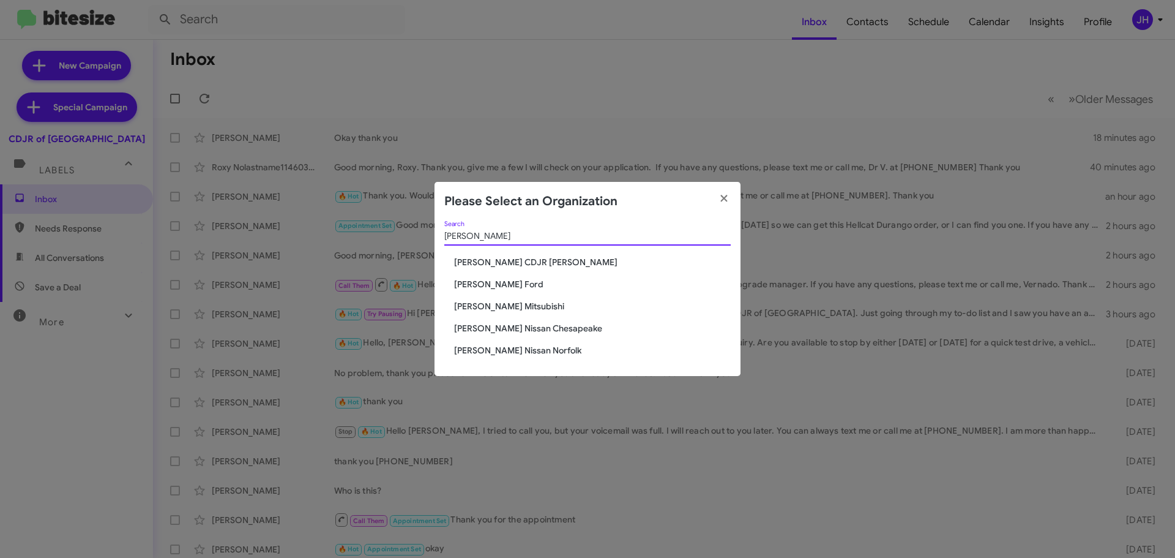
type input "banister"
click at [522, 345] on span "[PERSON_NAME] Nissan Norfolk" at bounding box center [592, 350] width 277 height 12
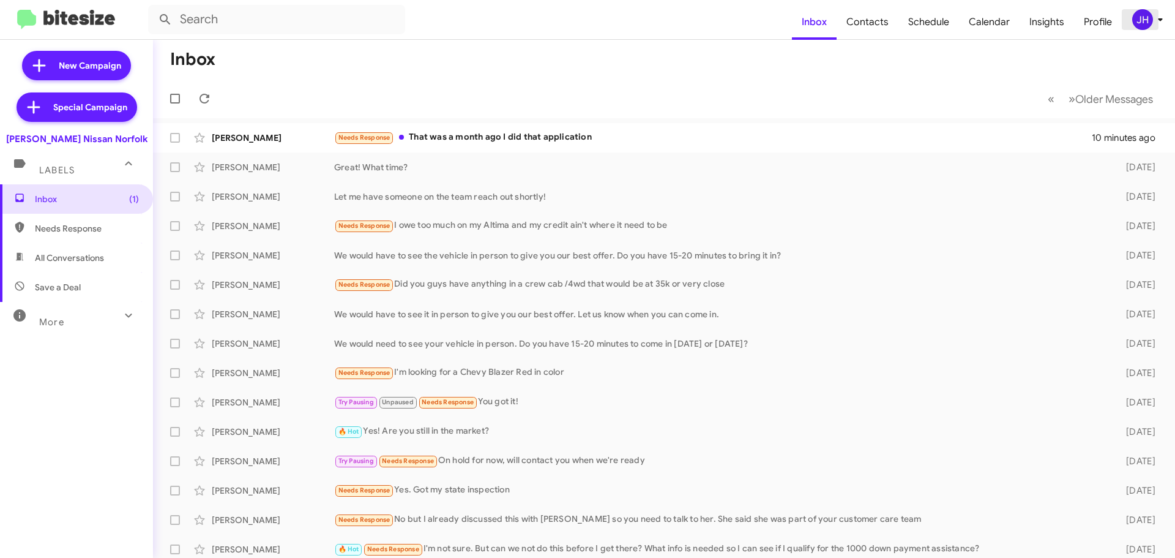
click at [1143, 25] on div "JH" at bounding box center [1142, 19] width 21 height 21
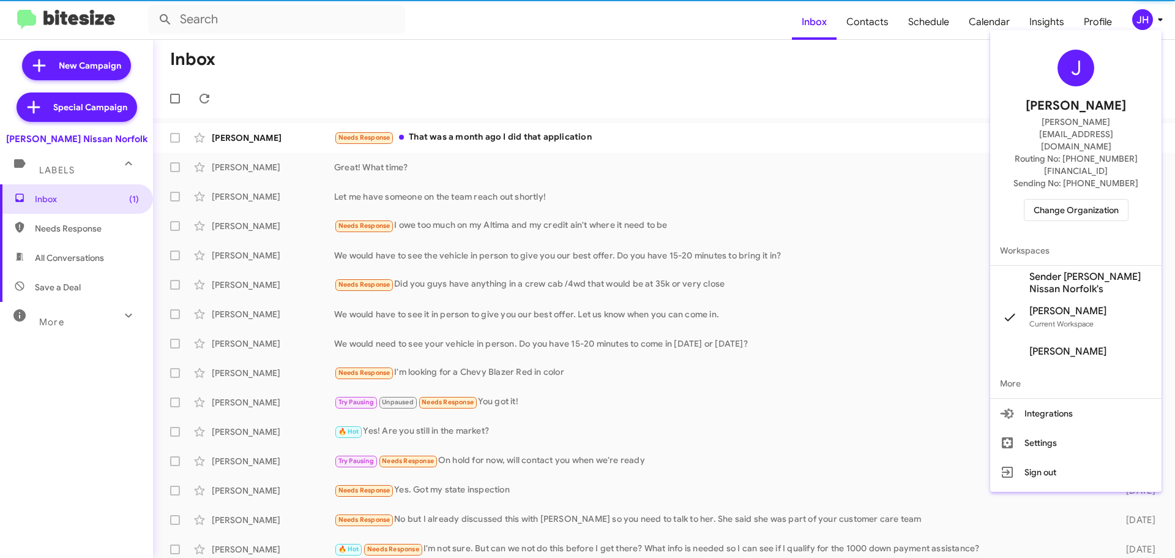
click at [1055, 271] on span "Sender [PERSON_NAME] Nissan Norfolk's" at bounding box center [1091, 283] width 122 height 24
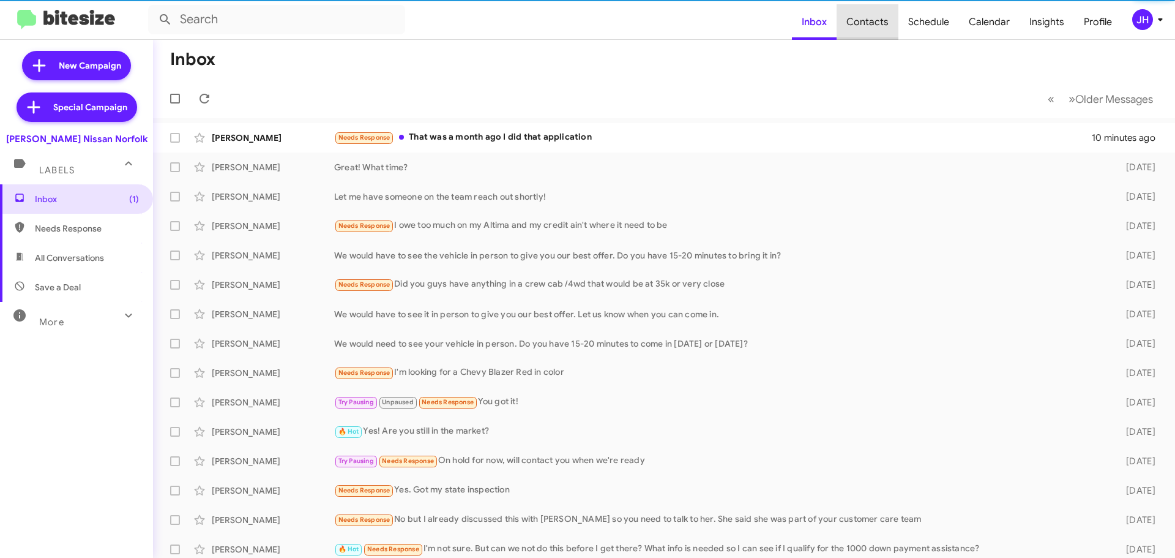
click at [878, 24] on span "Contacts" at bounding box center [868, 22] width 62 height 36
type input "in:groups"
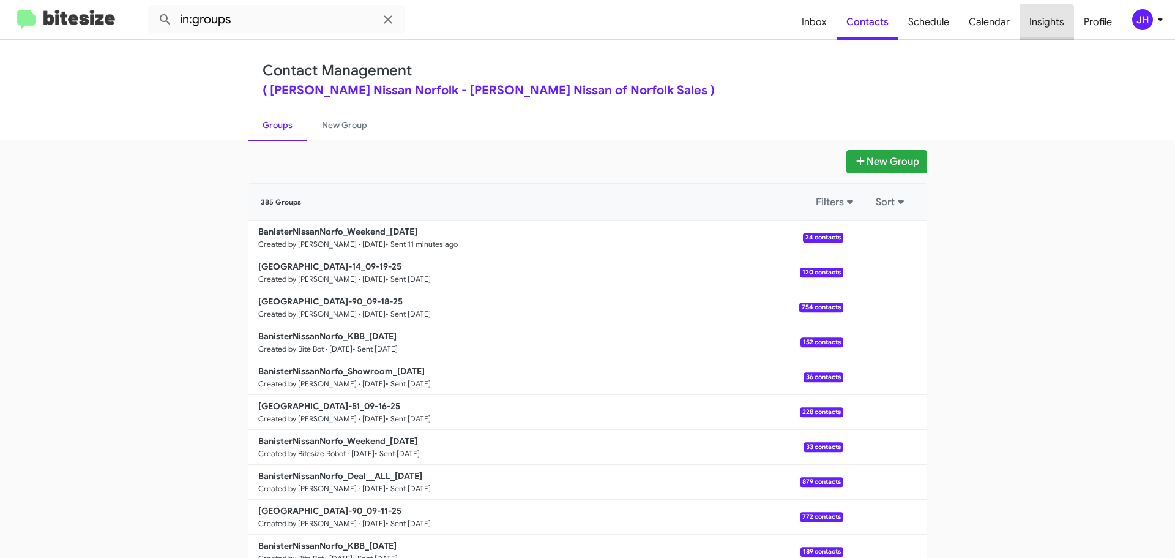
click at [1047, 35] on span "Insights" at bounding box center [1047, 22] width 54 height 36
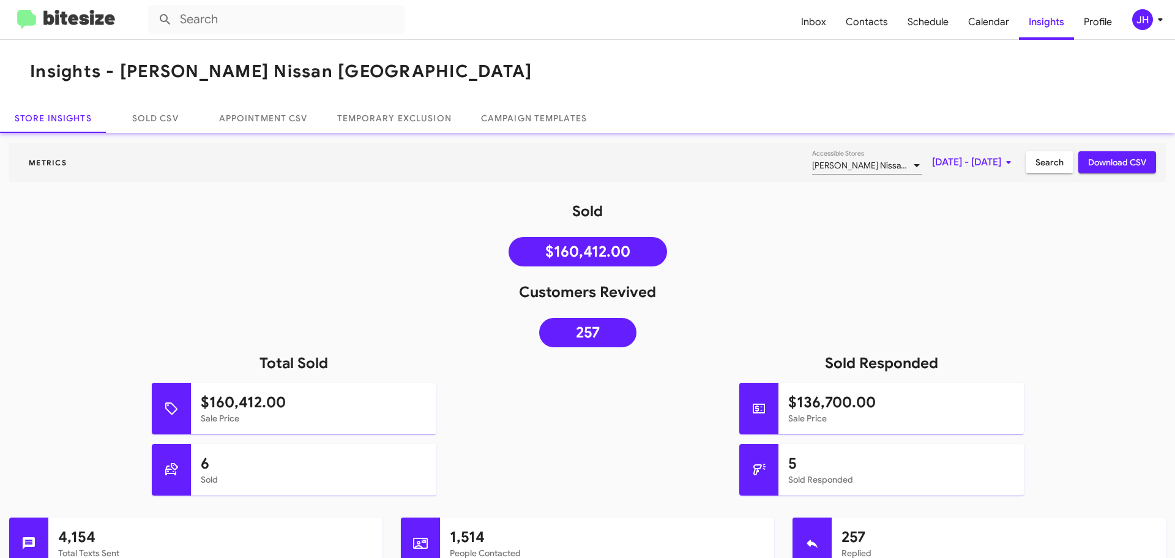
click at [932, 167] on span "Sep 1, 2025 - Sep 22, 2025" at bounding box center [974, 162] width 84 height 22
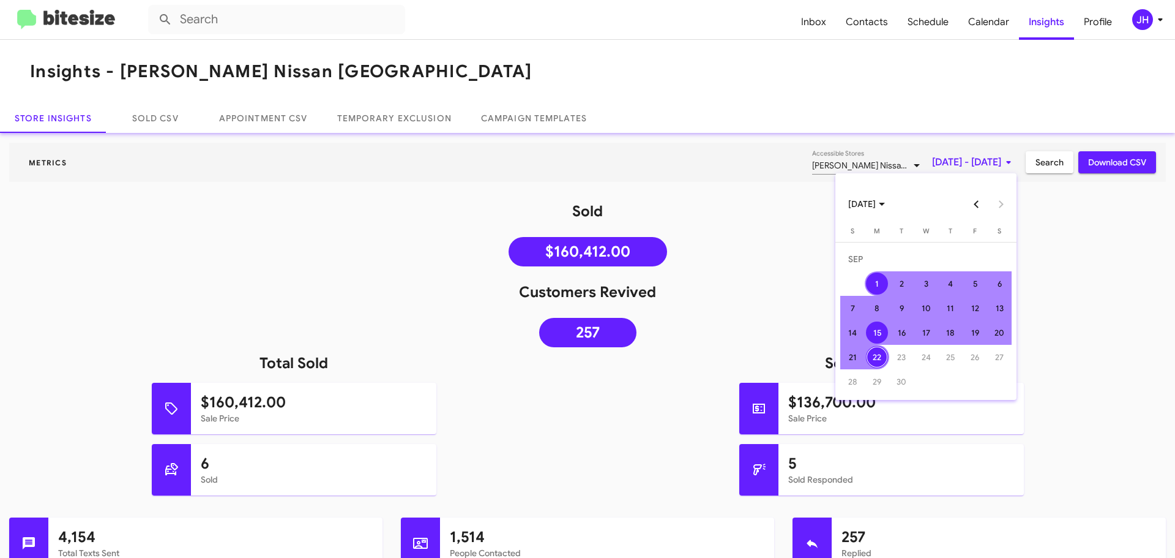
click at [877, 334] on div "15" at bounding box center [877, 332] width 22 height 22
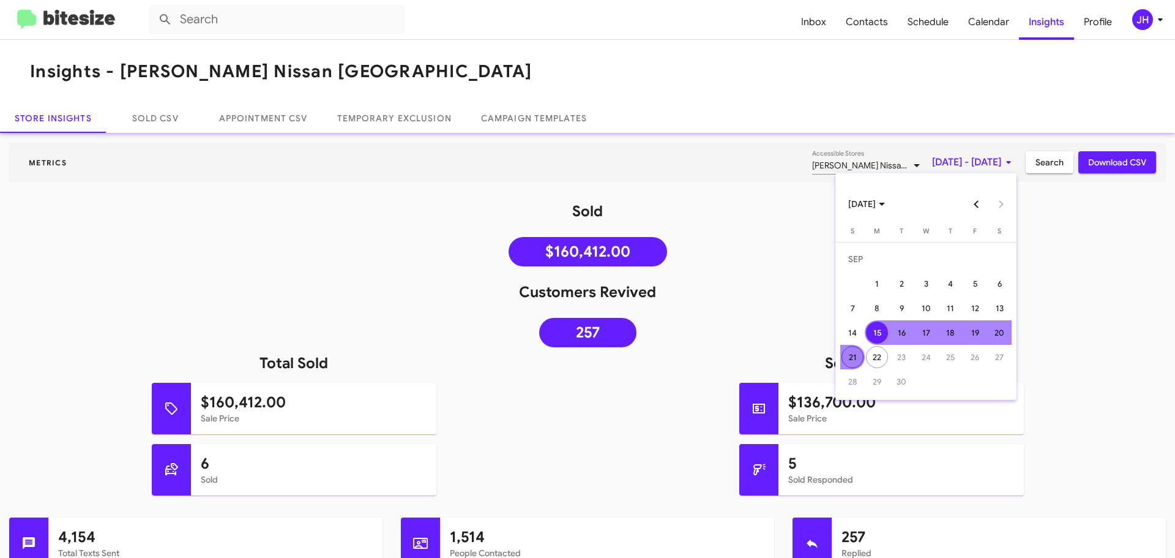
click at [852, 359] on div "21" at bounding box center [853, 357] width 22 height 22
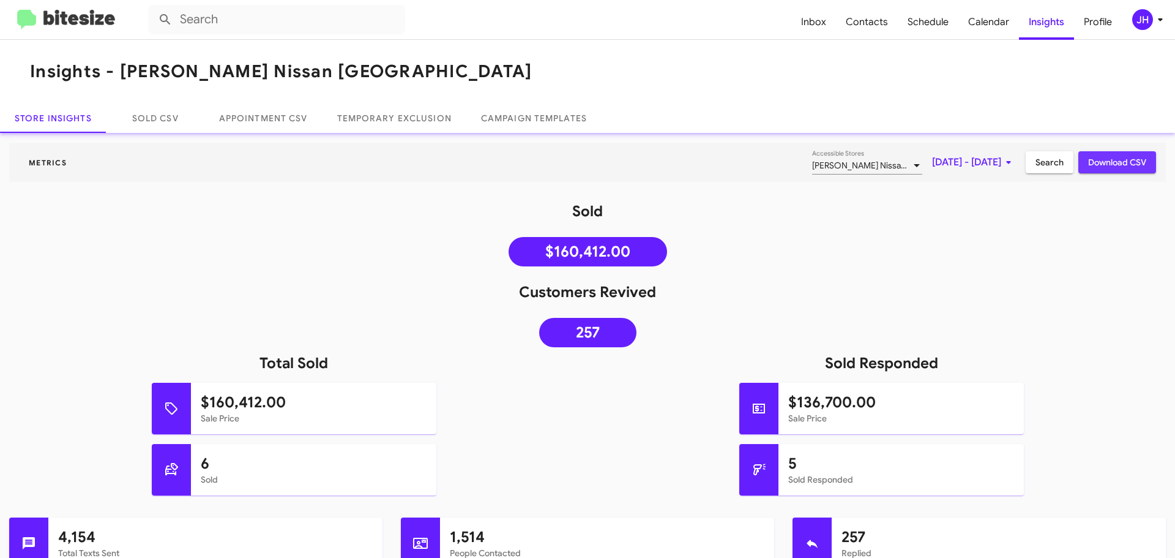
click at [1088, 165] on span "Download CSV" at bounding box center [1117, 162] width 58 height 22
click at [1151, 22] on div "JH" at bounding box center [1142, 19] width 21 height 21
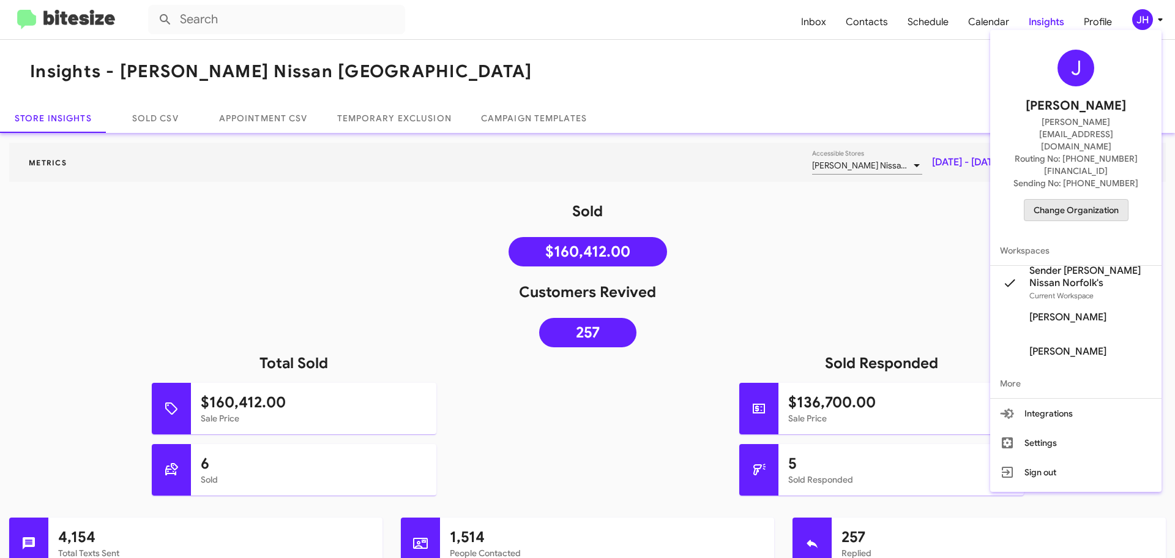
click at [1090, 200] on span "Change Organization" at bounding box center [1076, 210] width 85 height 21
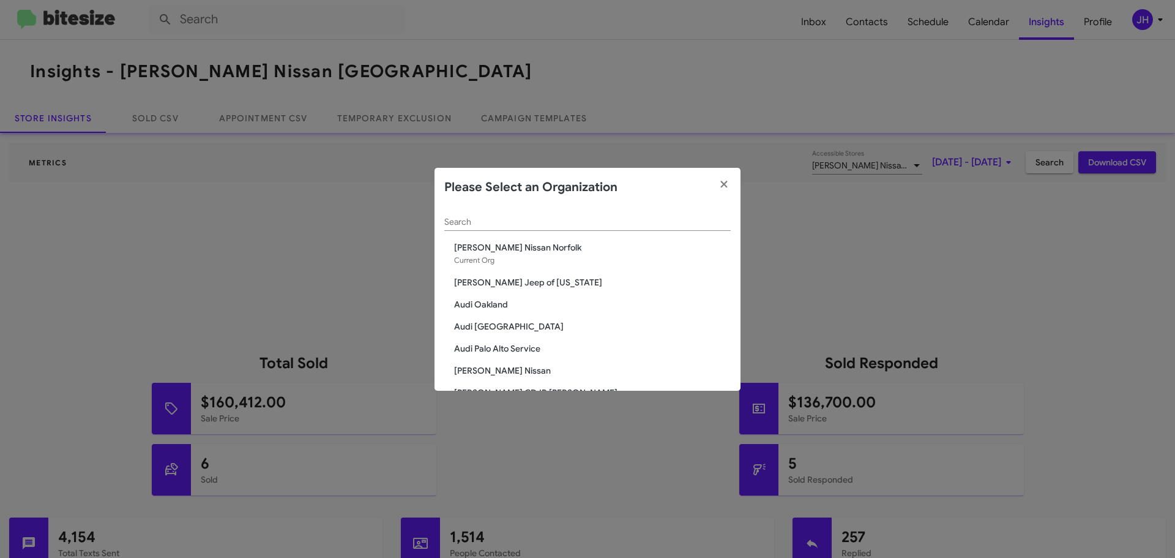
click at [479, 223] on input "Search" at bounding box center [587, 222] width 286 height 10
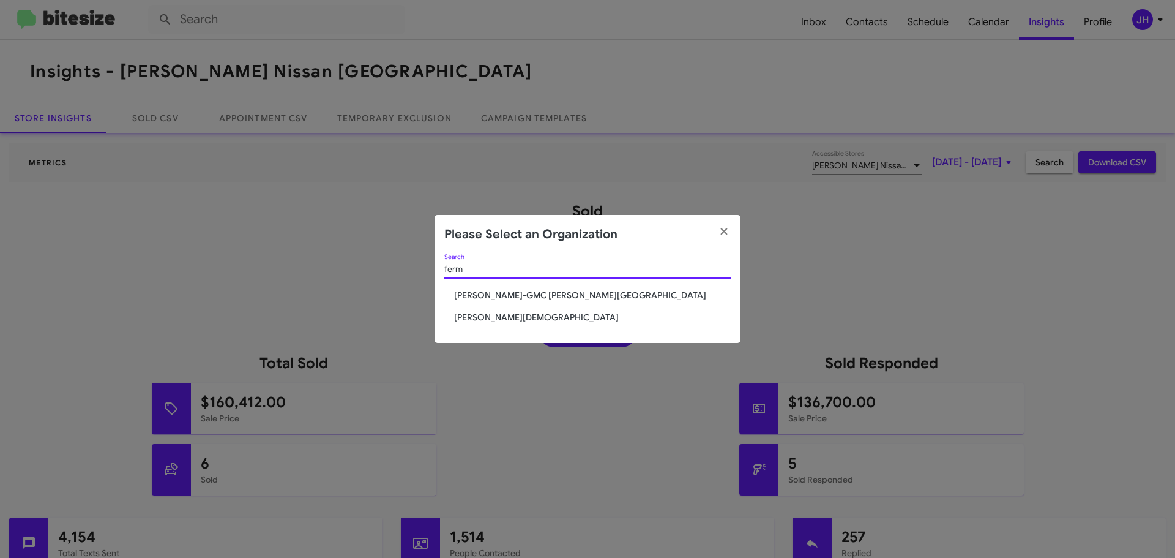
type input "ferm"
click at [488, 322] on span "[PERSON_NAME][DEMOGRAPHIC_DATA]" at bounding box center [592, 317] width 277 height 12
